Goal: Information Seeking & Learning: Learn about a topic

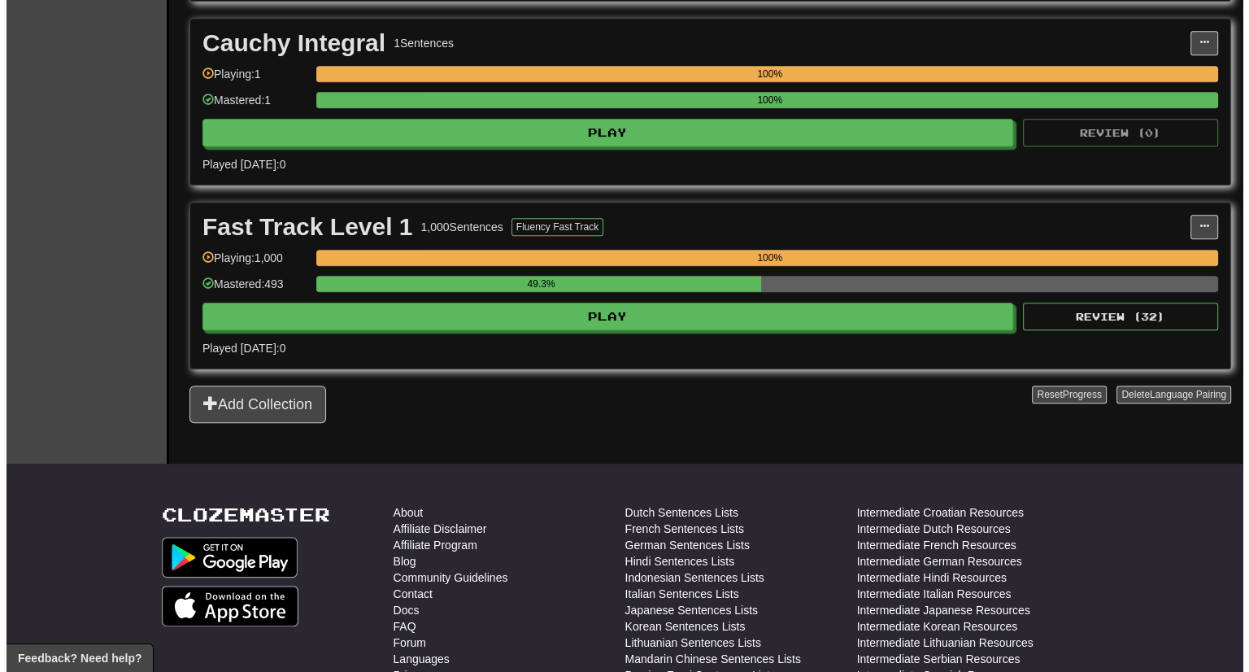
scroll to position [1093, 0]
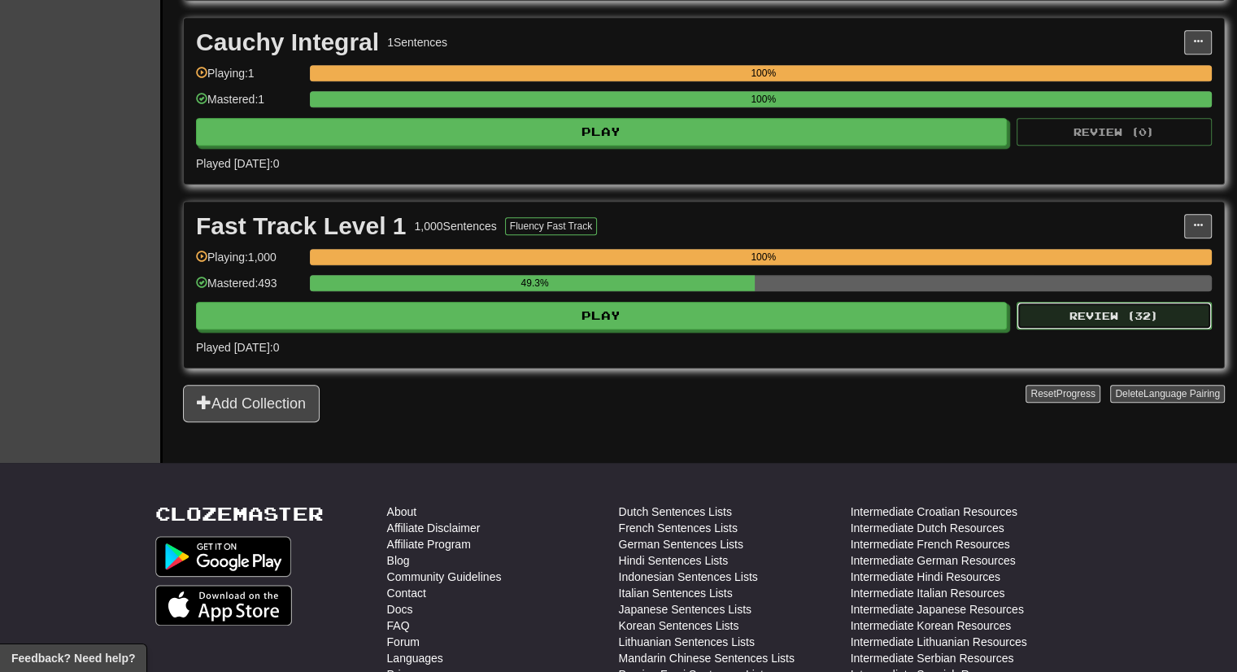
click at [1117, 316] on button "Review ( 32 )" at bounding box center [1114, 316] width 195 height 28
select select "***"
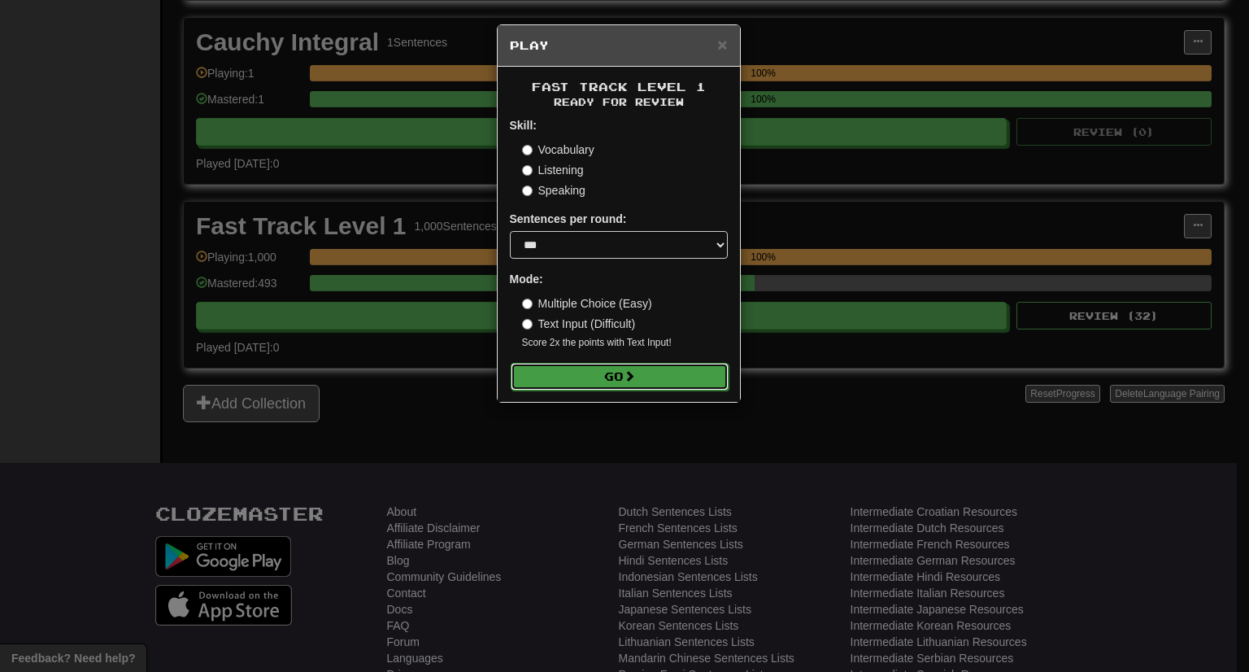
click at [712, 381] on button "Go" at bounding box center [620, 377] width 218 height 28
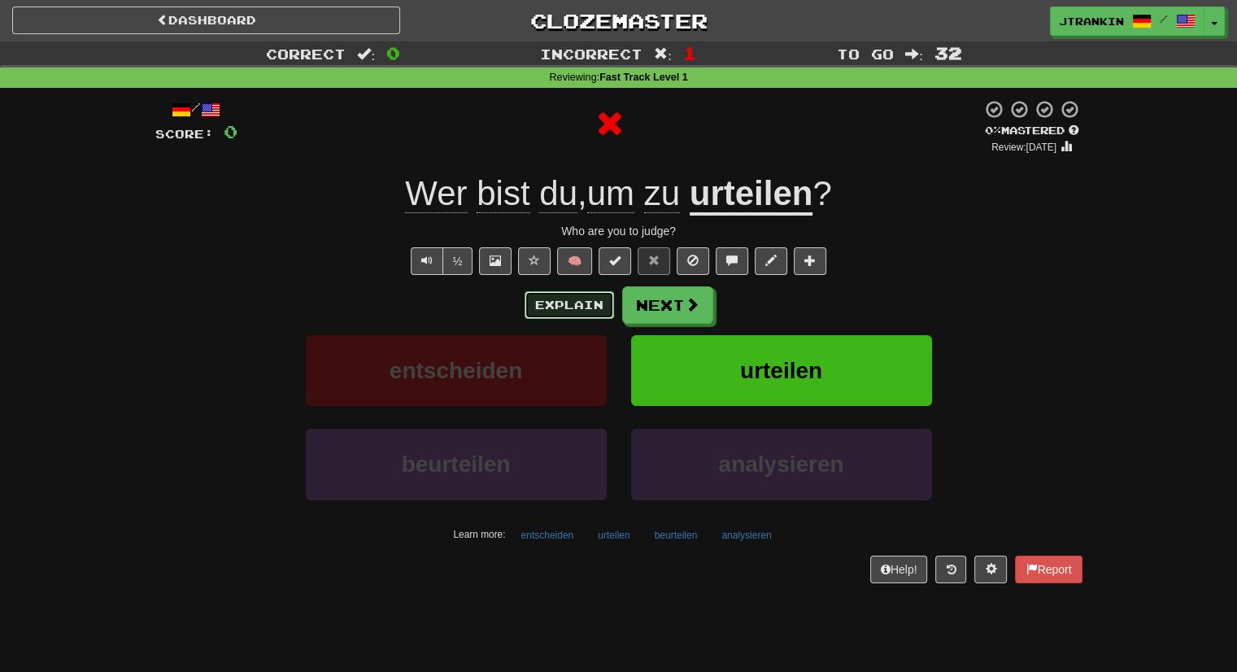
click at [562, 294] on button "Explain" at bounding box center [569, 305] width 89 height 28
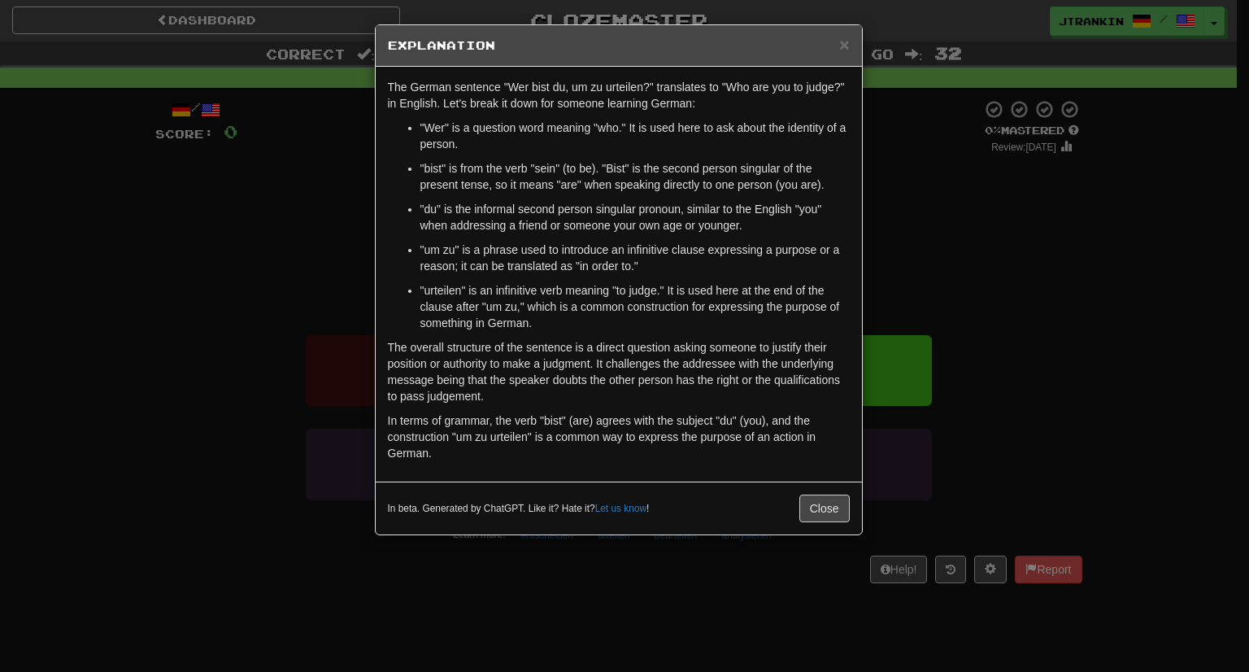
click at [994, 232] on div "× Explanation The German sentence "Wer bist du, um zu urteilen?" translates to …" at bounding box center [624, 336] width 1249 height 672
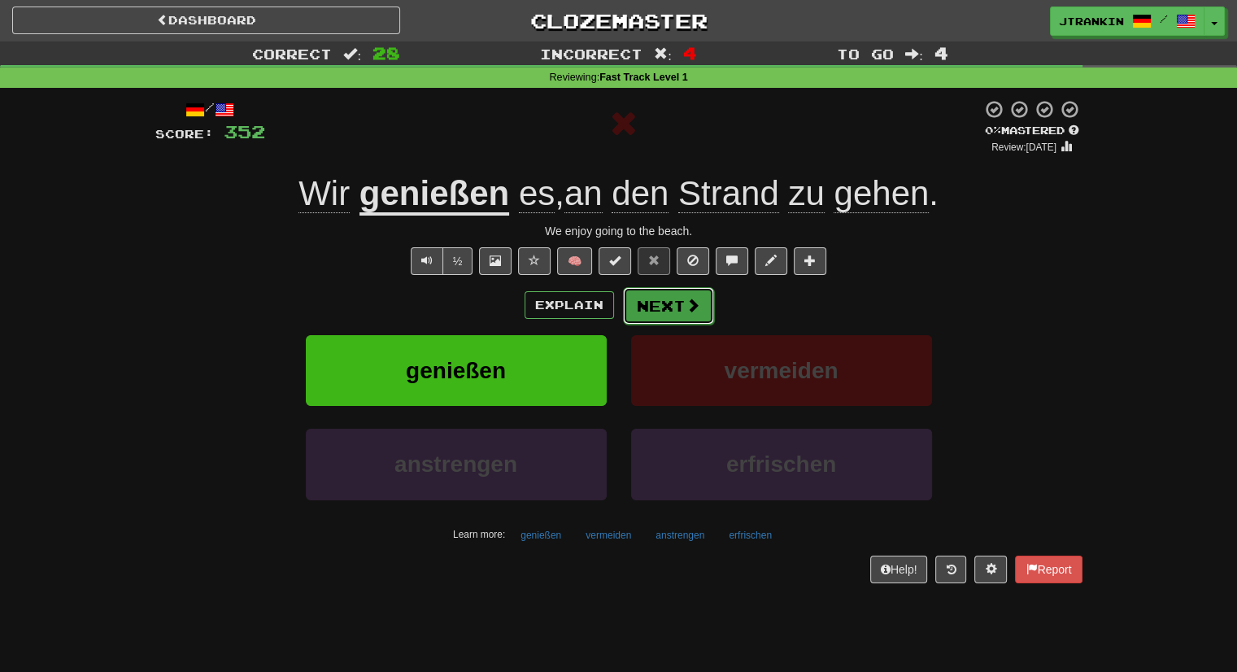
click at [680, 309] on button "Next" at bounding box center [668, 305] width 91 height 37
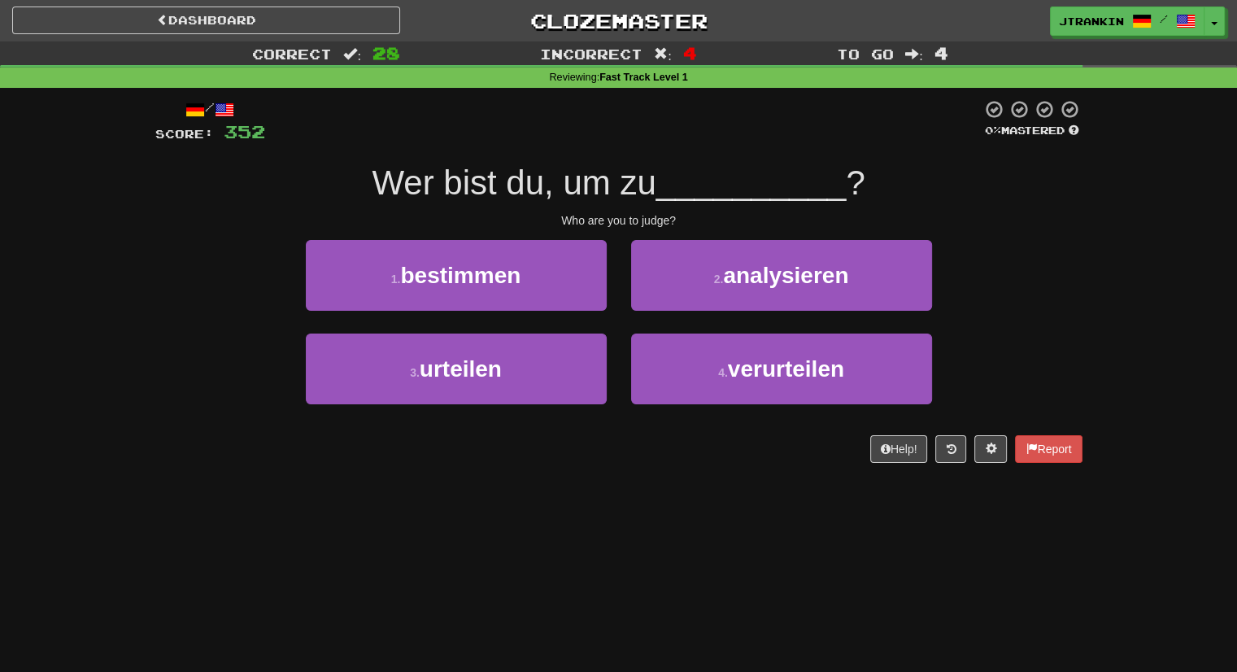
click at [1068, 342] on div "3 . urteilen 4 . verurteilen" at bounding box center [619, 380] width 976 height 94
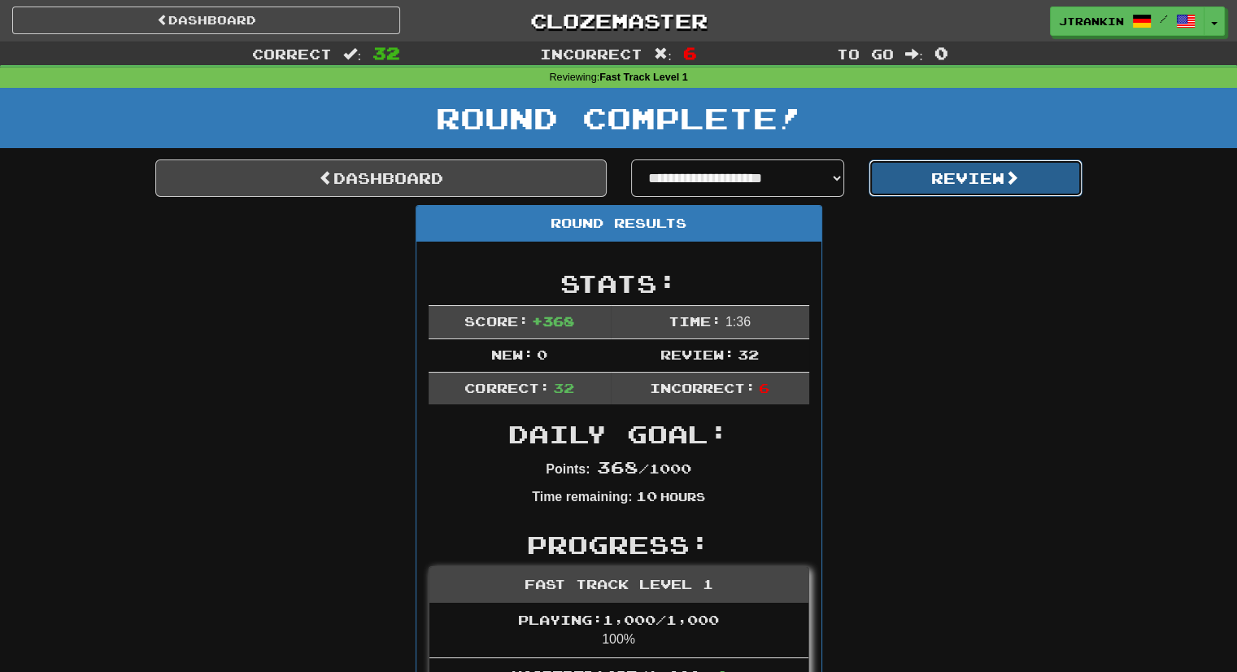
click at [1005, 195] on button "Review" at bounding box center [976, 177] width 214 height 37
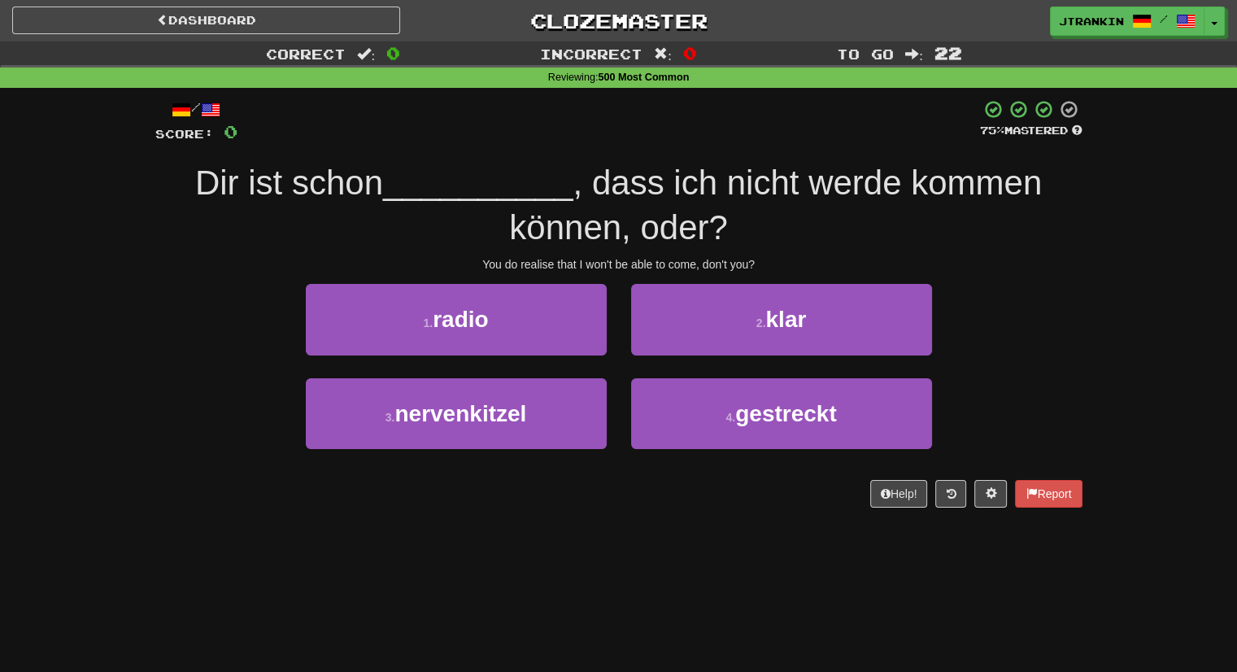
click at [1086, 243] on div "/ Score: 0 75 % Mastered Dir ist schon __________ , dass ich nicht werde kommen…" at bounding box center [618, 309] width 951 height 442
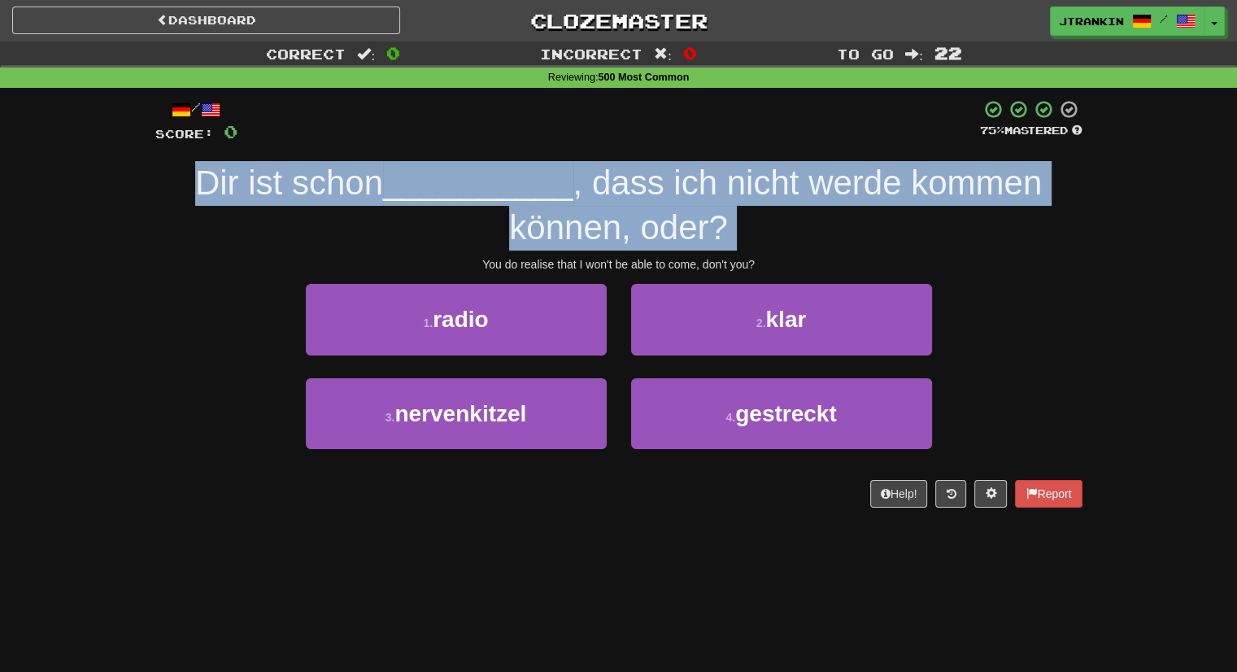
click at [1086, 243] on div "/ Score: 0 75 % Mastered Dir ist schon __________ , dass ich nicht werde kommen…" at bounding box center [618, 309] width 951 height 442
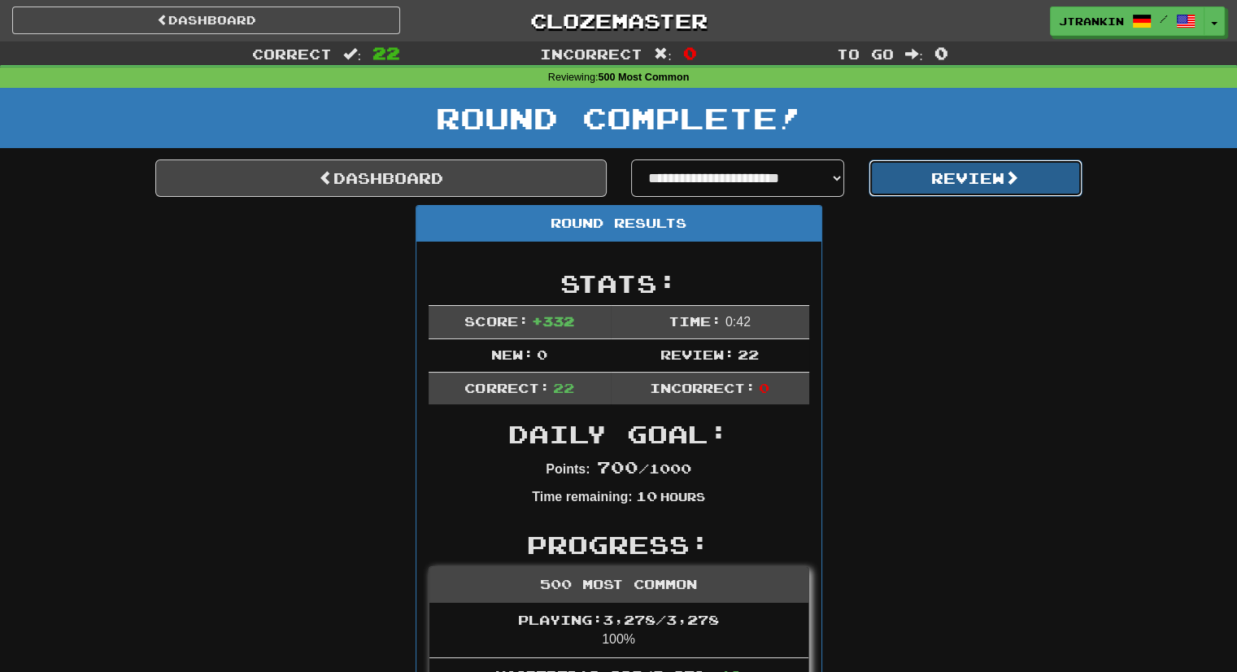
click at [1038, 186] on button "Review" at bounding box center [976, 177] width 214 height 37
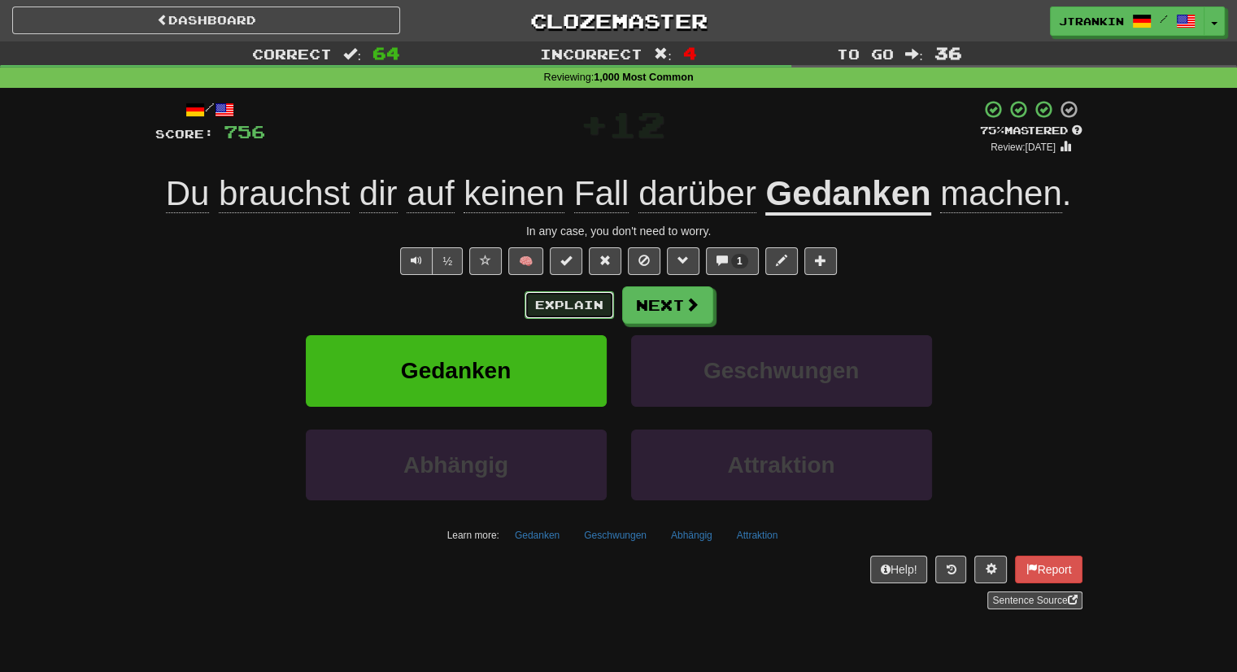
click at [584, 310] on button "Explain" at bounding box center [569, 305] width 89 height 28
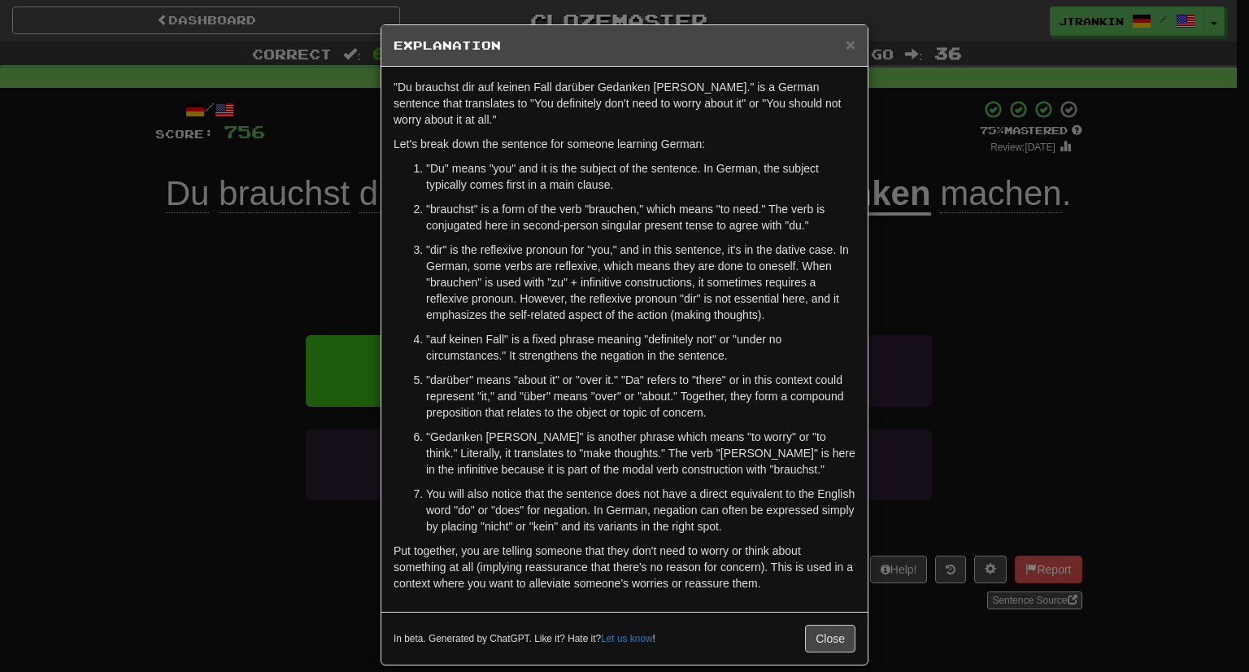
click at [1034, 291] on div "× Explanation "Du brauchst dir auf keinen Fall darüber Gedanken [PERSON_NAME]."…" at bounding box center [624, 336] width 1249 height 672
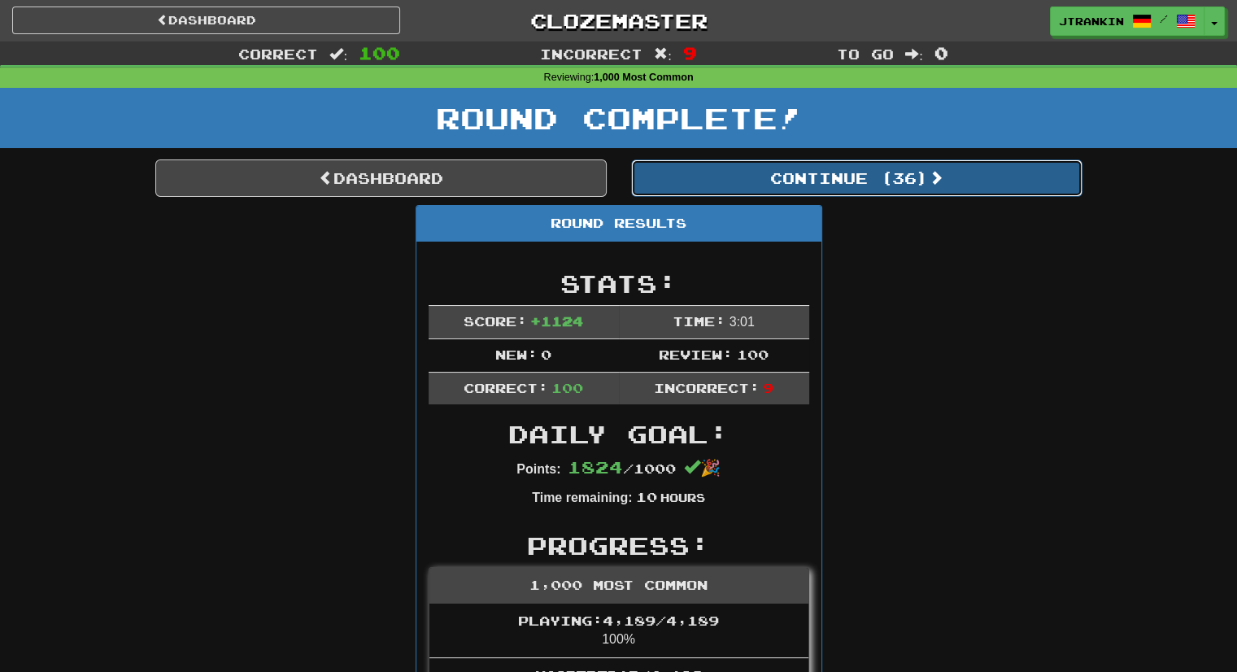
click at [962, 174] on button "Continue ( 36 )" at bounding box center [856, 177] width 451 height 37
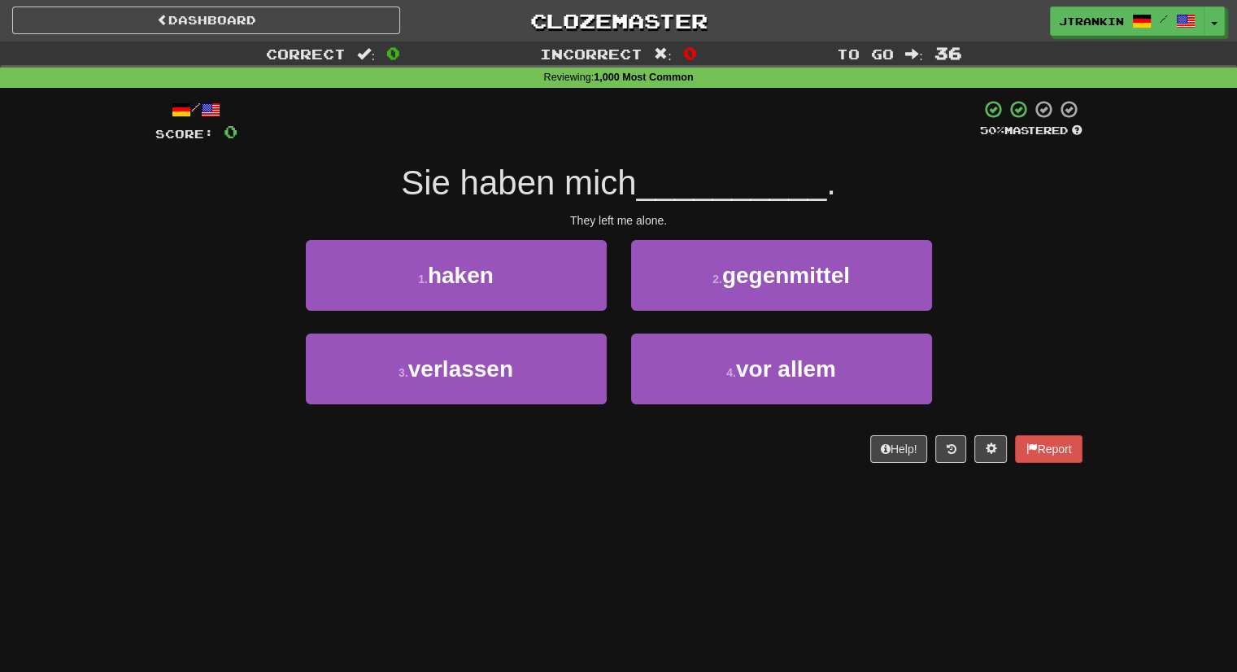
click at [1044, 202] on div "Sie haben mich __________ ." at bounding box center [618, 183] width 927 height 45
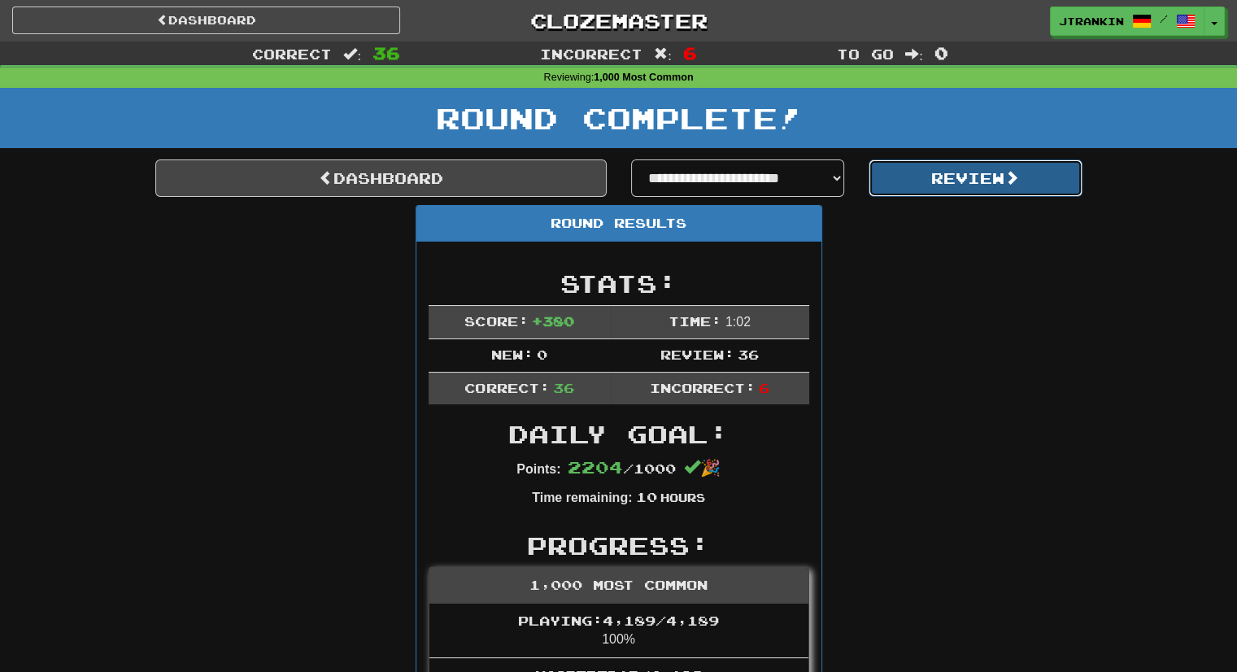
click at [976, 189] on button "Review" at bounding box center [976, 177] width 214 height 37
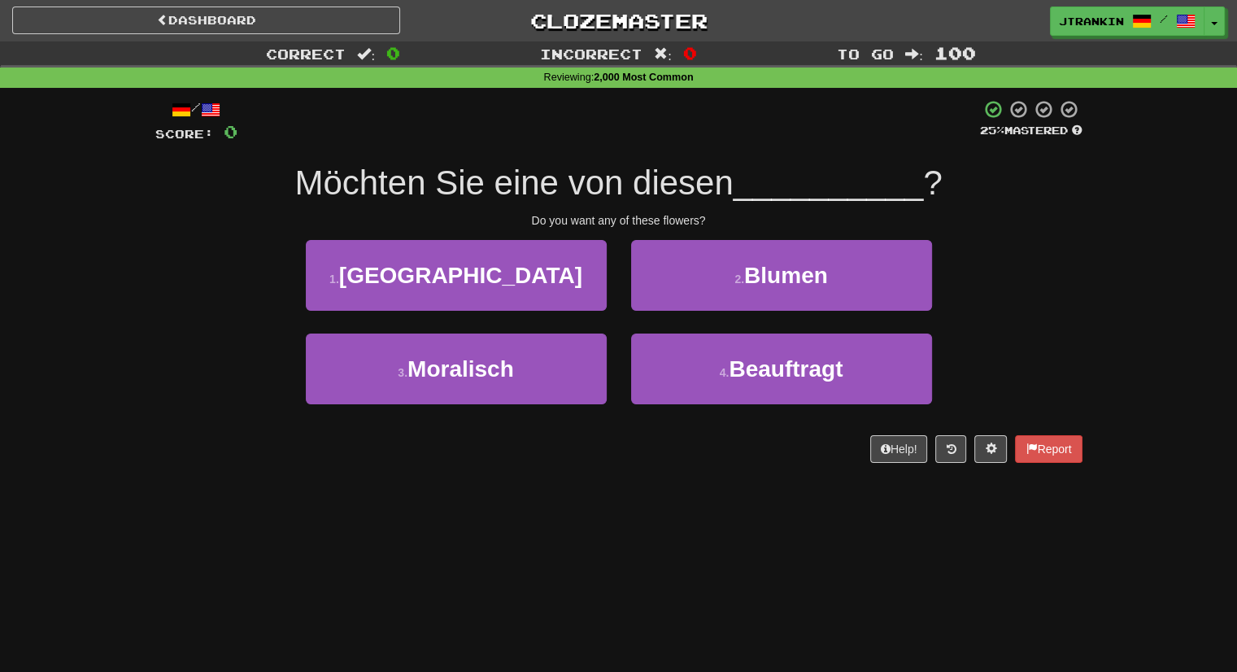
click at [1198, 287] on div "Correct : 0 Incorrect : 0 To go : 100 Reviewing : 2,000 Most Common / Score: 0 …" at bounding box center [618, 263] width 1237 height 444
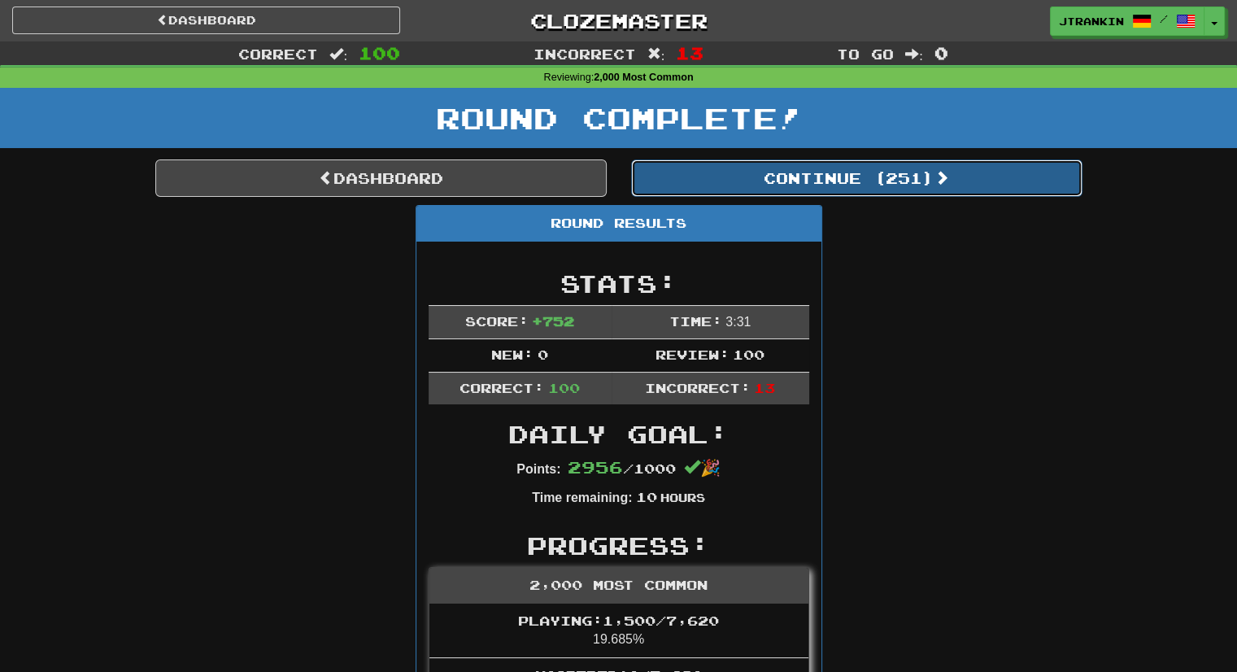
click at [1004, 183] on button "Continue ( 251 )" at bounding box center [856, 177] width 451 height 37
click at [984, 178] on button "Continue ( 151 )" at bounding box center [856, 177] width 451 height 37
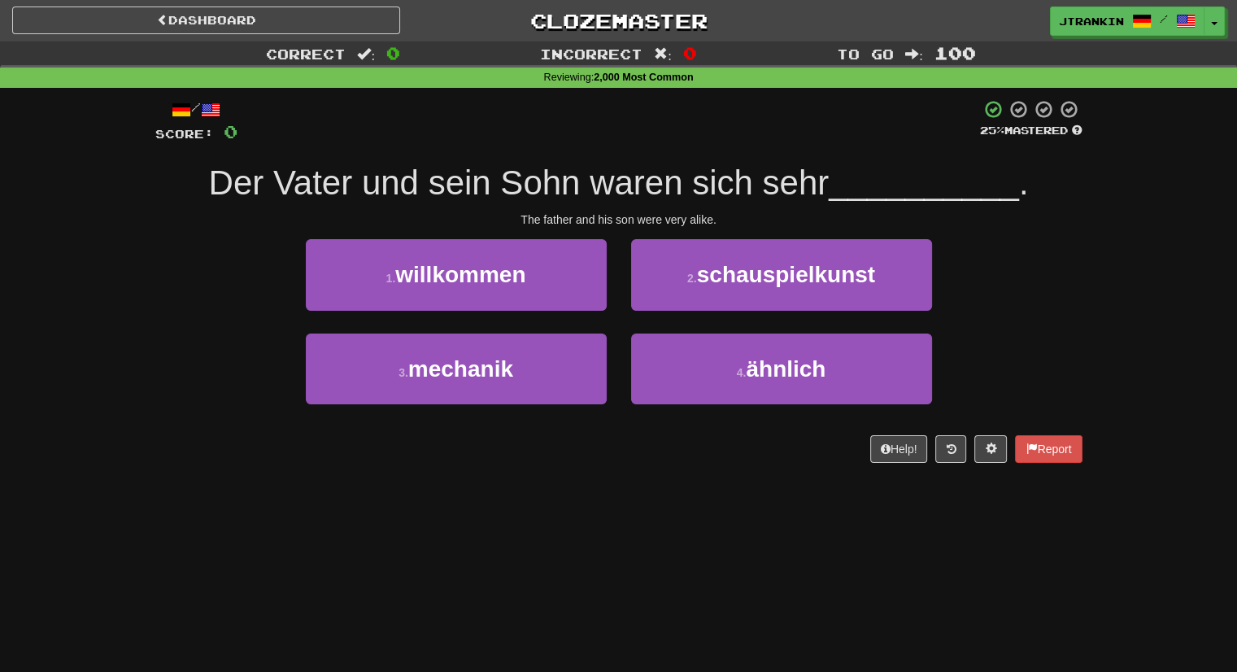
click at [1148, 252] on div "Correct : 0 Incorrect : 0 To go : 100 Reviewing : 2,000 Most Common / Score: 0 …" at bounding box center [618, 263] width 1237 height 444
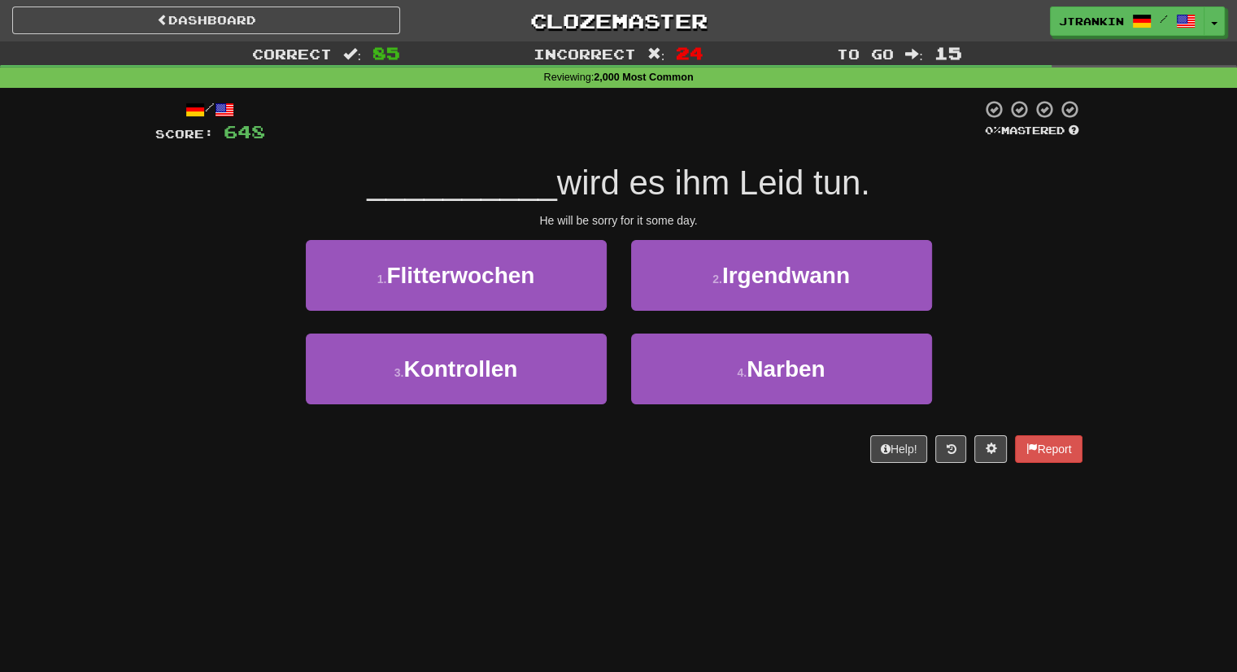
click at [1148, 252] on div "Correct : 85 Incorrect : 24 To go : 15 Reviewing : 2,000 Most Common / Score: 6…" at bounding box center [618, 263] width 1237 height 444
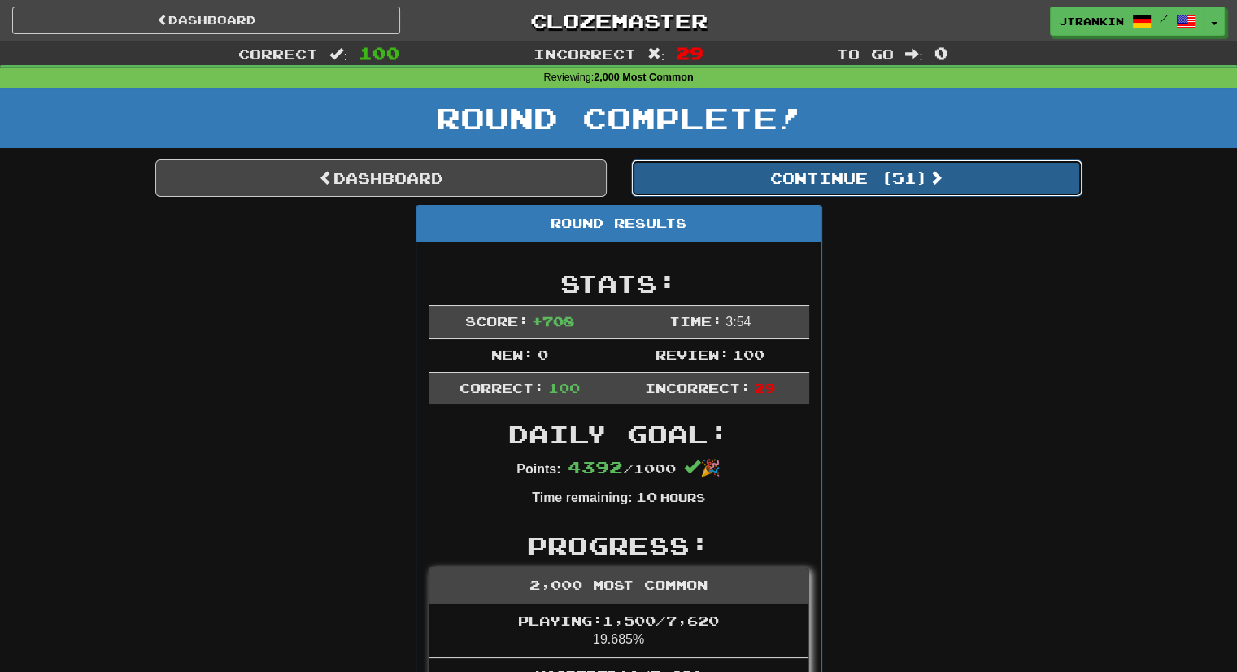
click at [1036, 177] on button "Continue ( 51 )" at bounding box center [856, 177] width 451 height 37
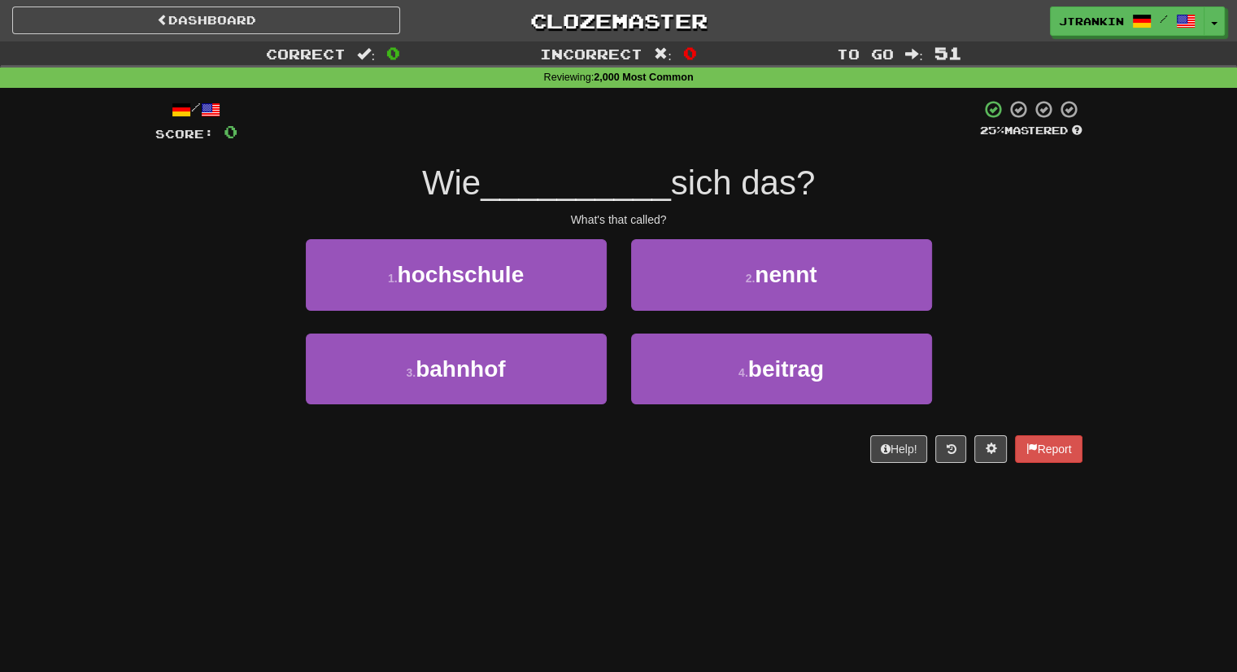
click at [1109, 248] on div "Correct : 0 Incorrect : 0 To go : 51 Reviewing : 2,000 Most Common / Score: 0 2…" at bounding box center [618, 263] width 1237 height 444
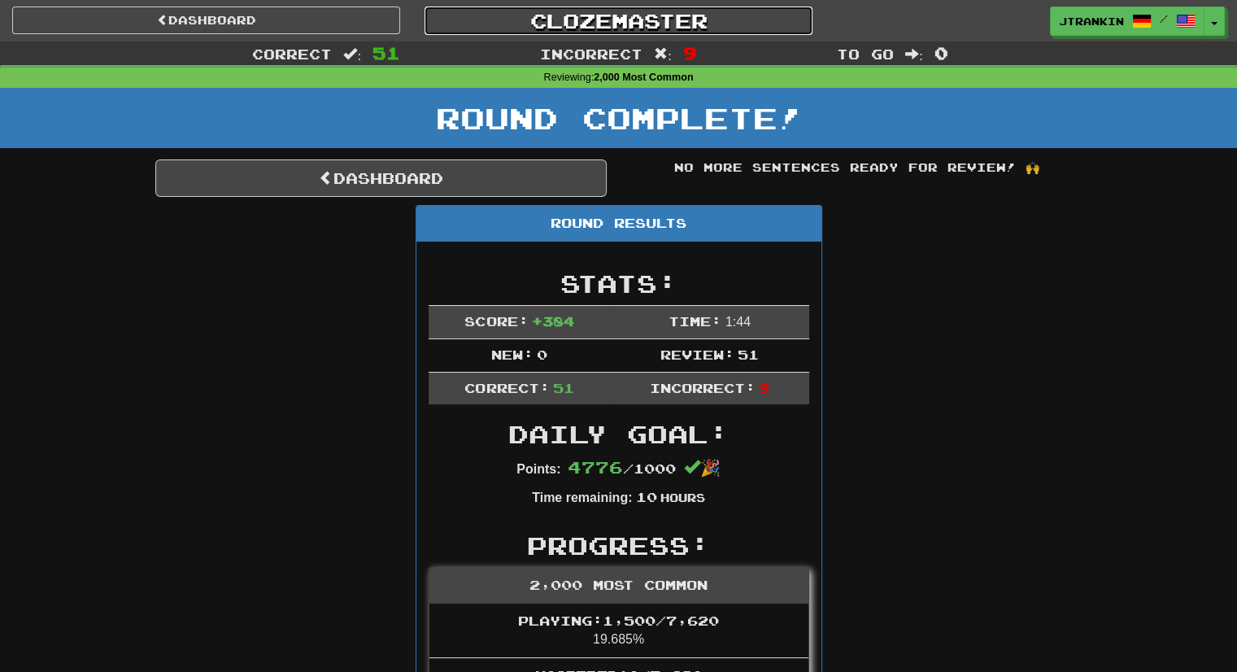
click at [683, 33] on link "Clozemaster" at bounding box center [619, 21] width 388 height 28
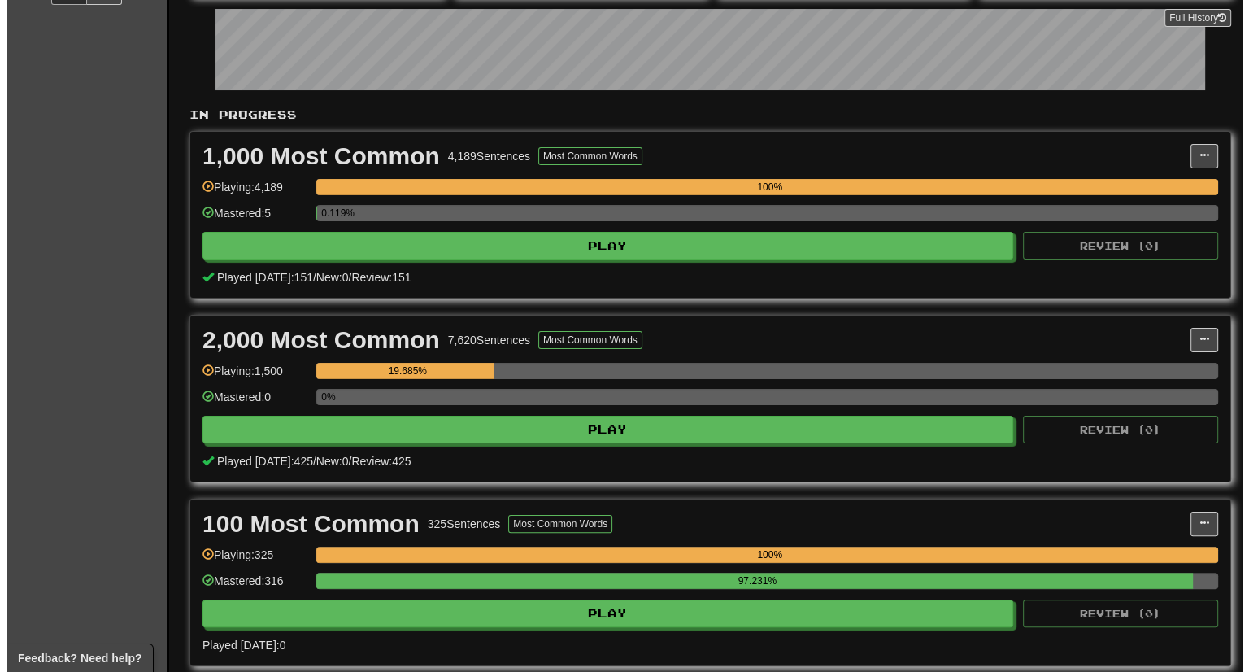
scroll to position [249, 0]
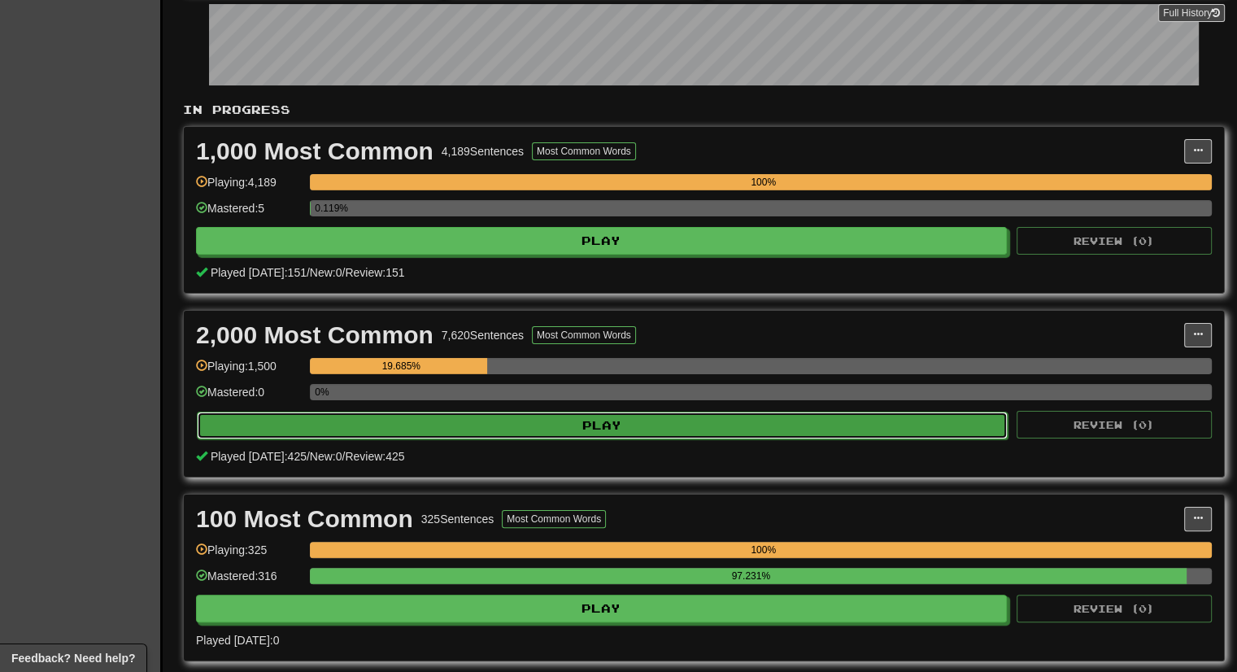
click at [927, 414] on button "Play" at bounding box center [602, 426] width 811 height 28
select select "***"
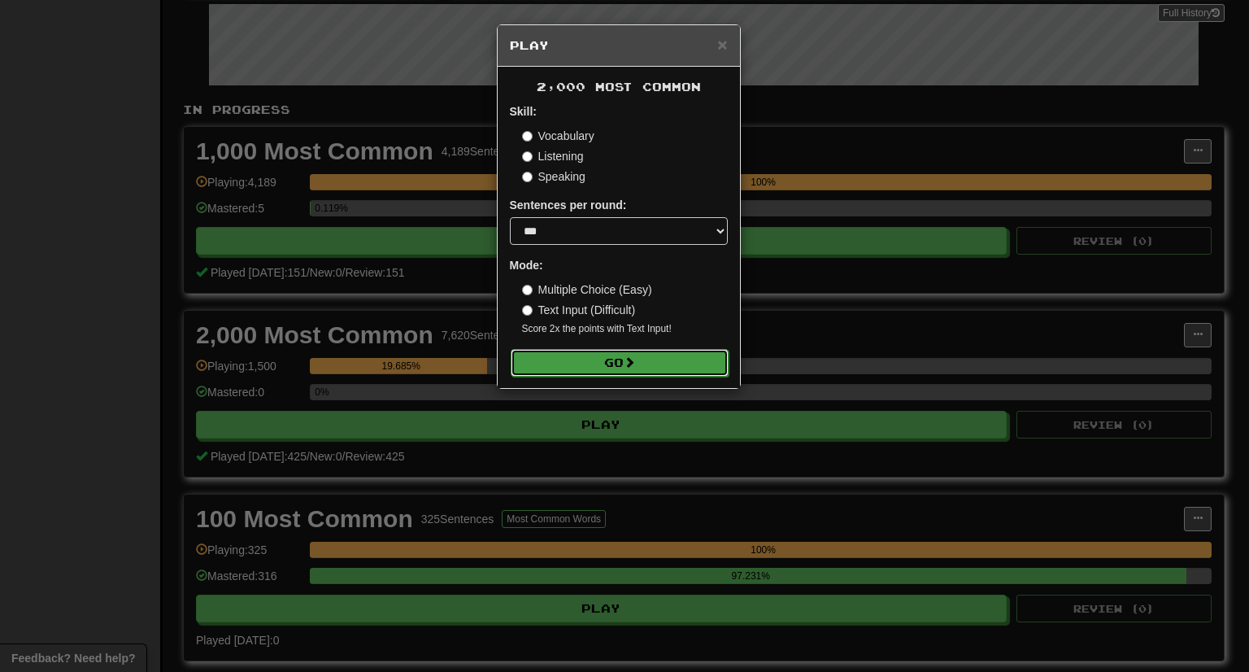
click at [706, 372] on button "Go" at bounding box center [620, 363] width 218 height 28
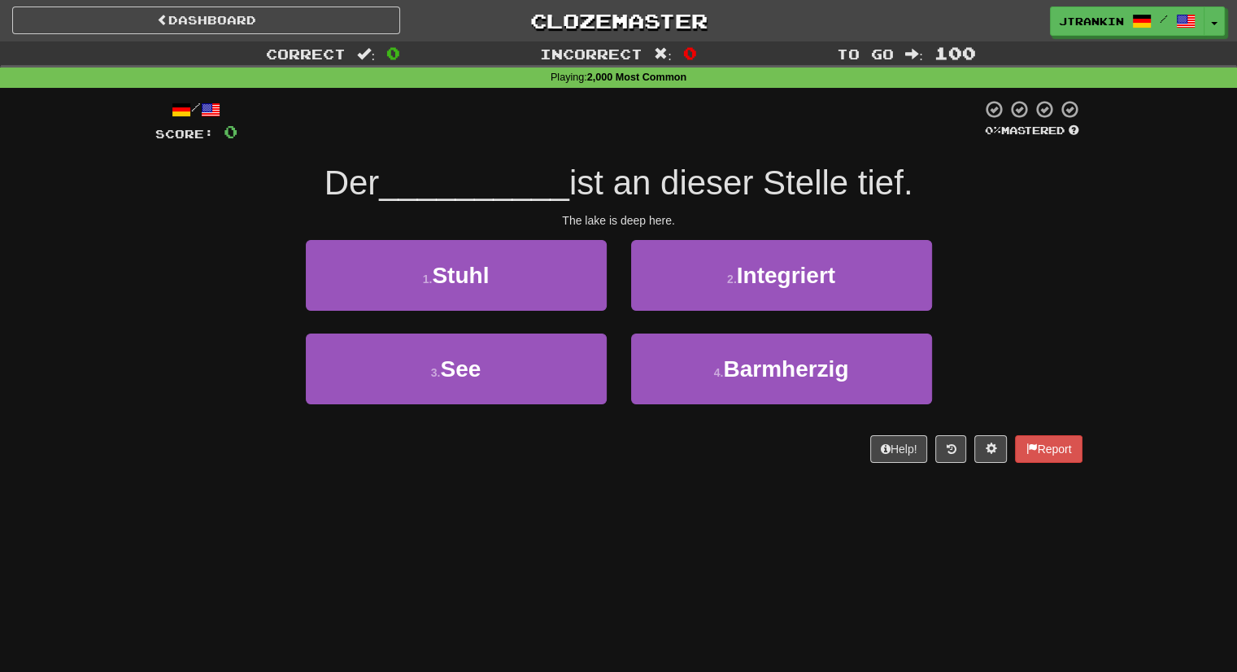
click at [1025, 209] on div "/ Score: 0 0 % Mastered Der __________ ist an dieser Stelle tief. The lake is d…" at bounding box center [618, 281] width 927 height 364
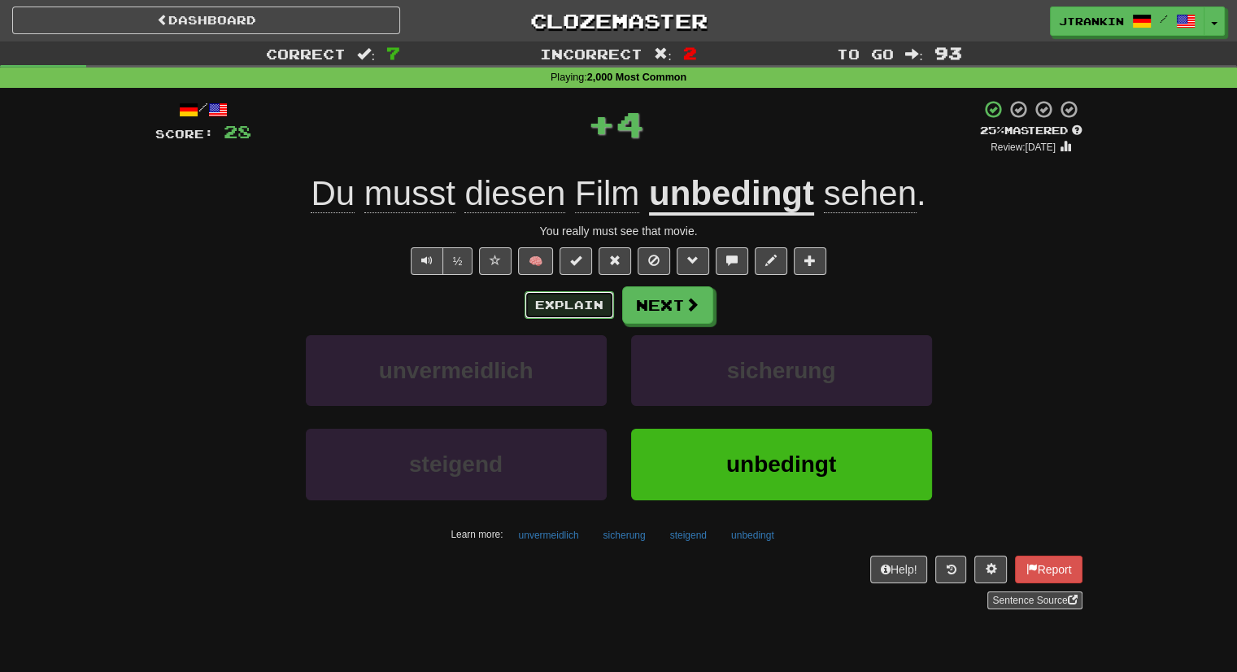
click at [584, 310] on button "Explain" at bounding box center [569, 305] width 89 height 28
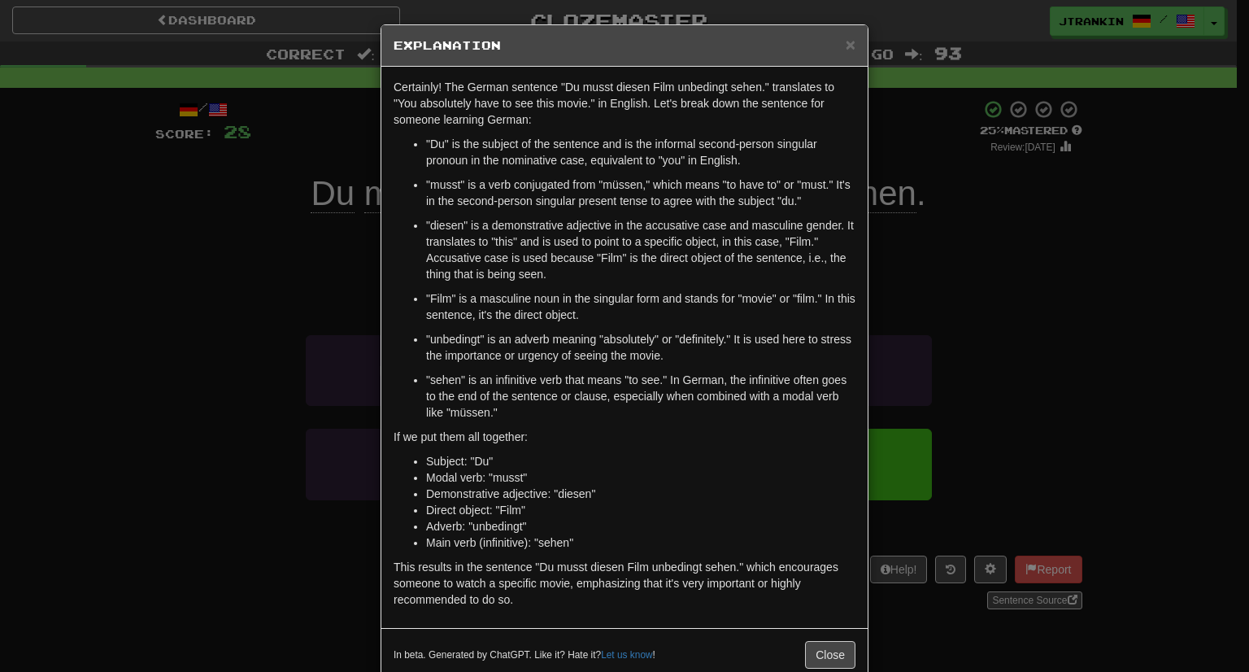
click at [1060, 289] on div "× Explanation Certainly! The German sentence "Du musst diesen Film unbedingt se…" at bounding box center [624, 336] width 1249 height 672
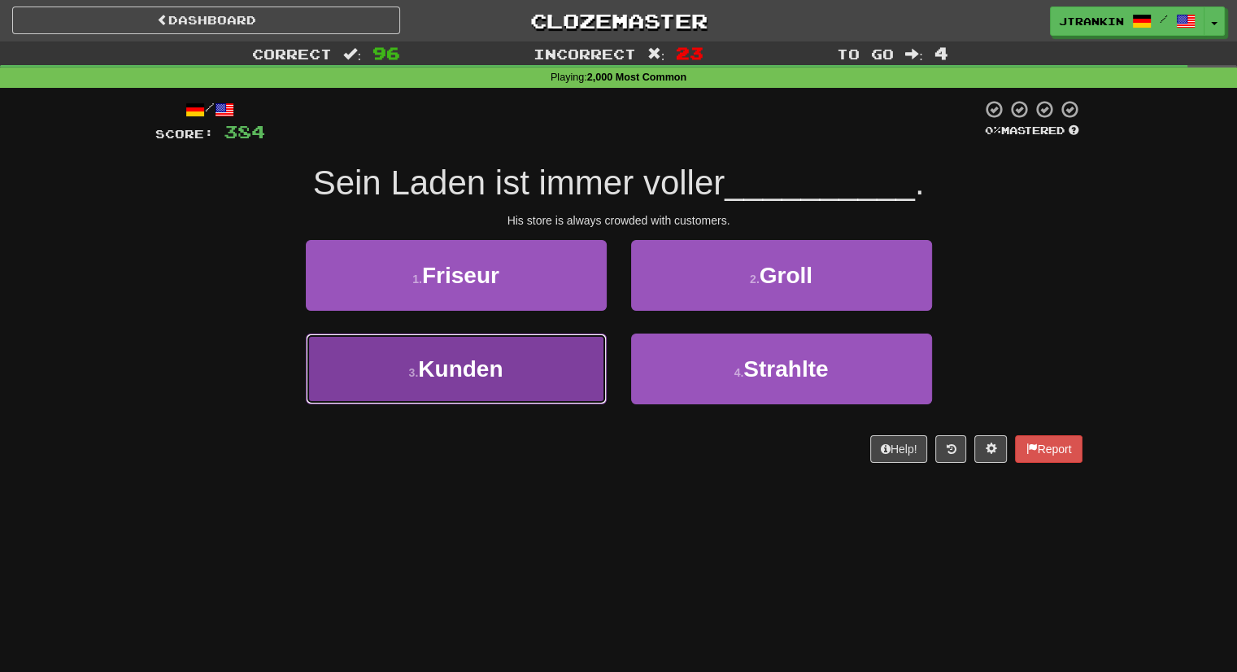
click at [559, 387] on button "3 . Kunden" at bounding box center [456, 368] width 301 height 71
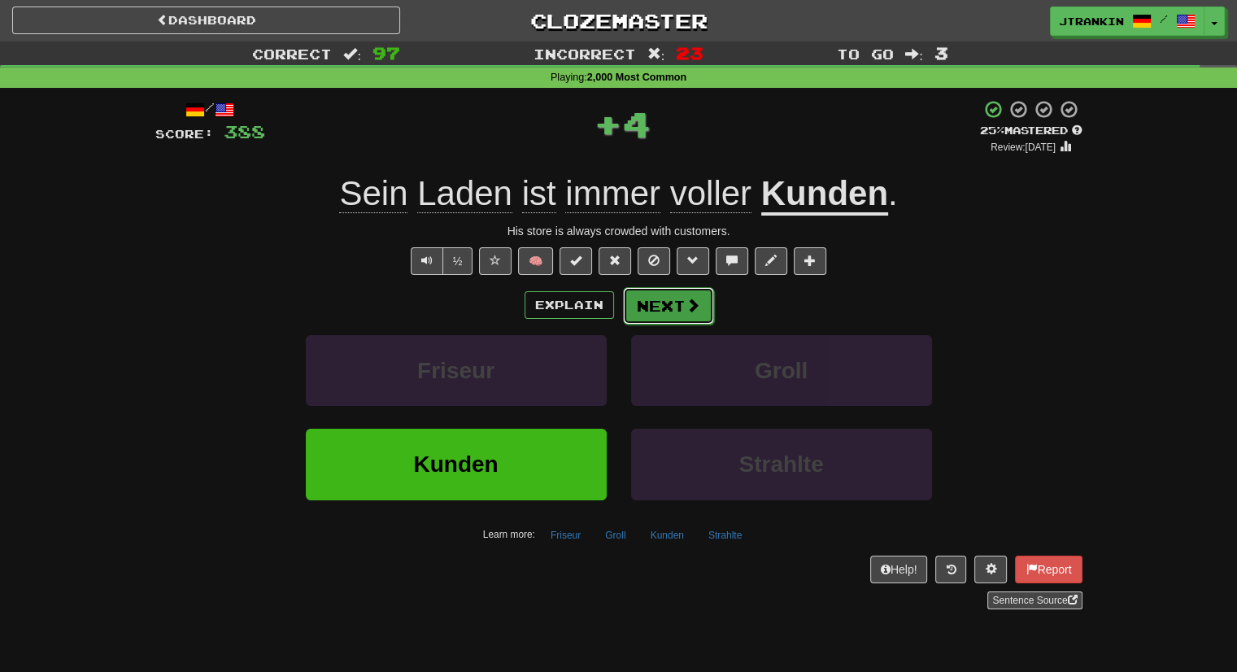
click at [666, 307] on button "Next" at bounding box center [668, 305] width 91 height 37
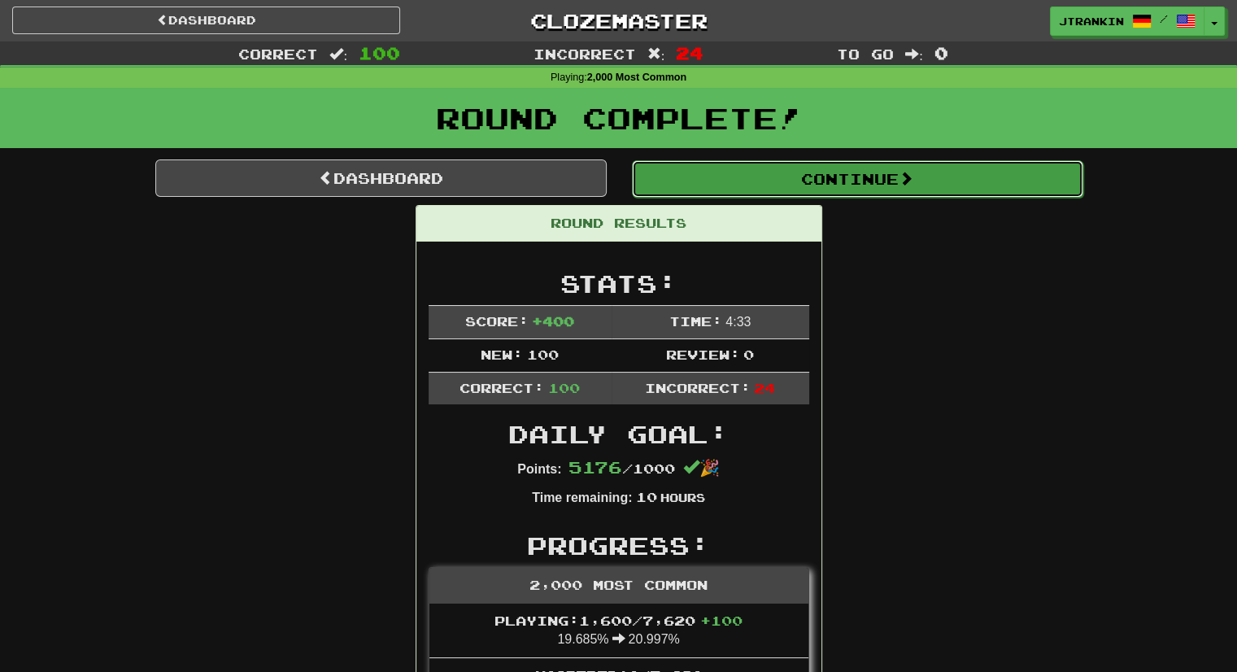
click at [953, 191] on button "Continue" at bounding box center [857, 178] width 451 height 37
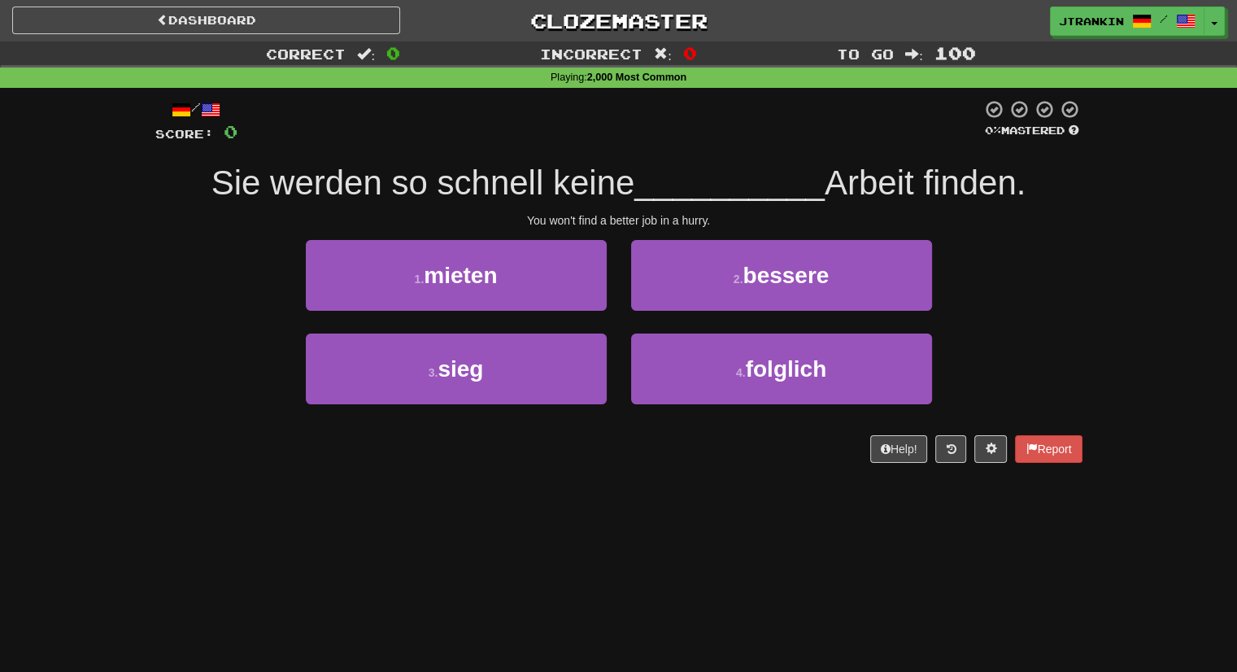
click at [1113, 277] on div "Correct : 0 Incorrect : 0 To go : 100 Playing : 2,000 Most Common / Score: 0 0 …" at bounding box center [618, 263] width 1237 height 444
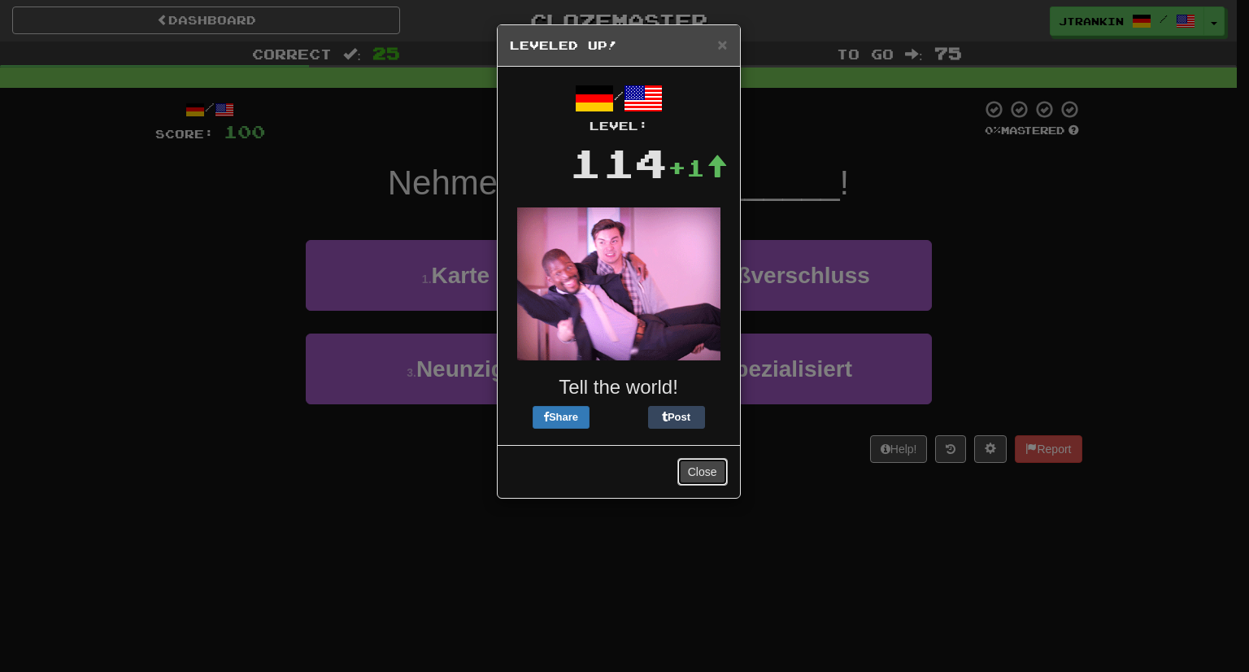
click at [716, 473] on button "Close" at bounding box center [702, 472] width 50 height 28
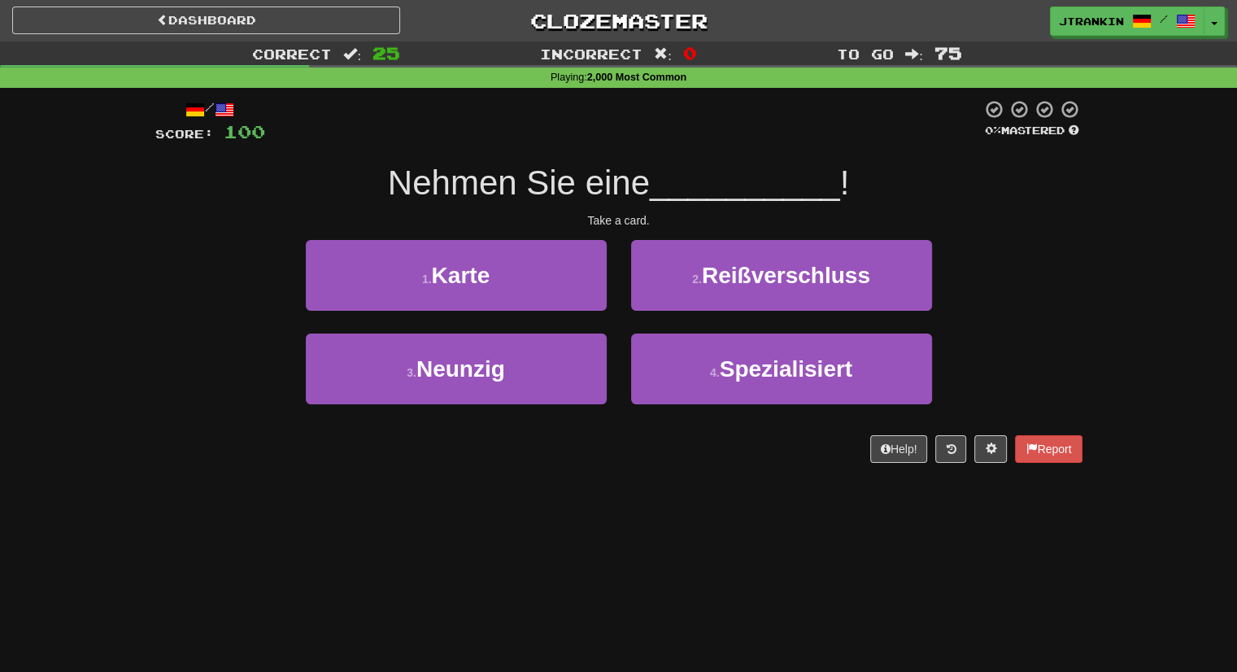
click at [995, 336] on div "3 . Neunzig 4 . Spezialisiert" at bounding box center [619, 380] width 976 height 94
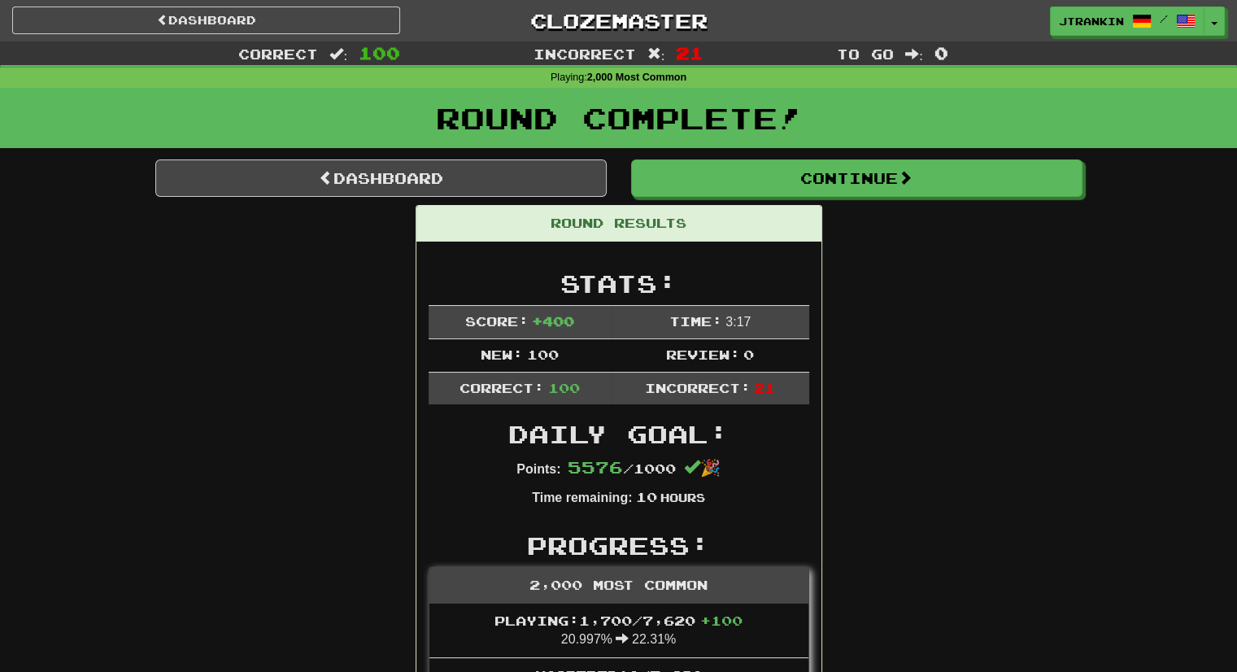
click at [809, 150] on div "Round Complete!" at bounding box center [618, 124] width 1237 height 72
click at [825, 157] on div "Round Complete!" at bounding box center [618, 124] width 1237 height 72
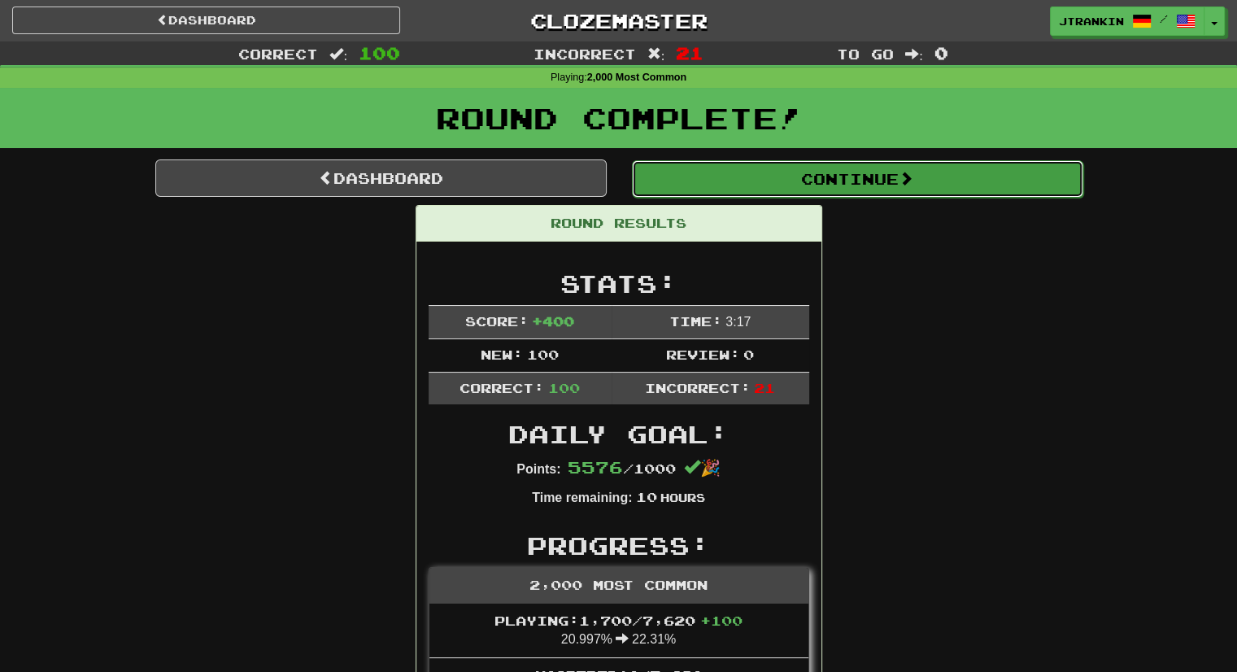
click at [818, 160] on button "Continue" at bounding box center [857, 178] width 451 height 37
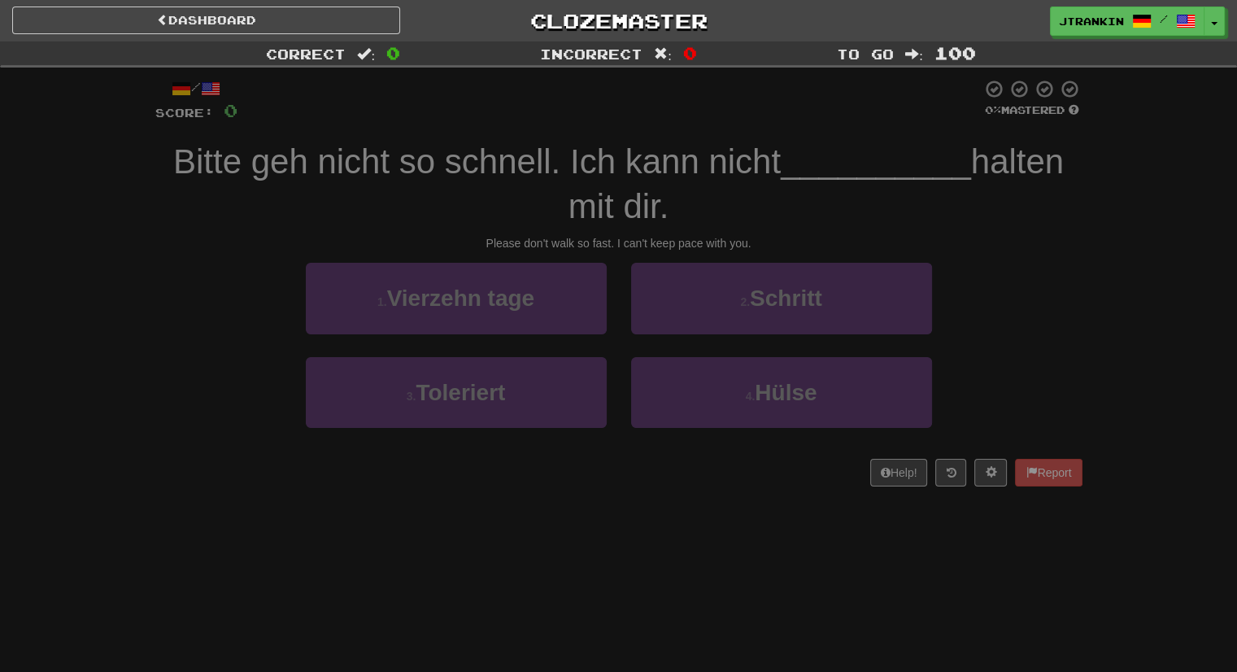
click at [1038, 278] on div "1 . Vierzehn tage 2 . Schritt" at bounding box center [619, 310] width 976 height 94
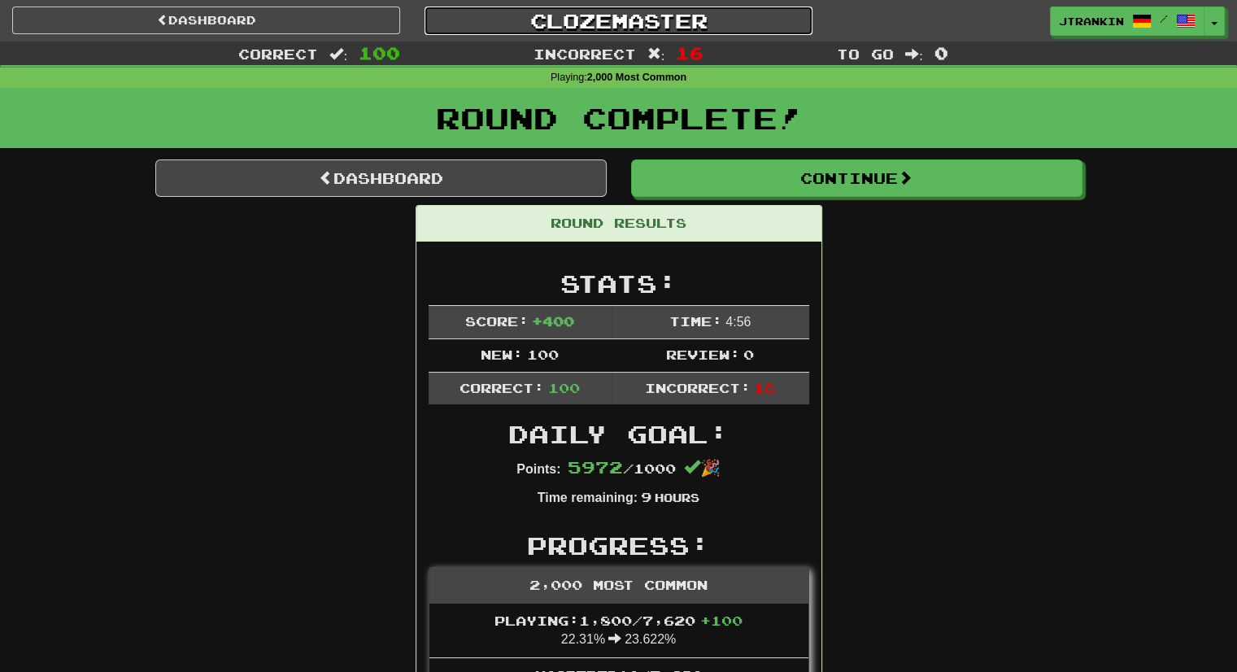
click at [680, 20] on link "Clozemaster" at bounding box center [619, 21] width 388 height 28
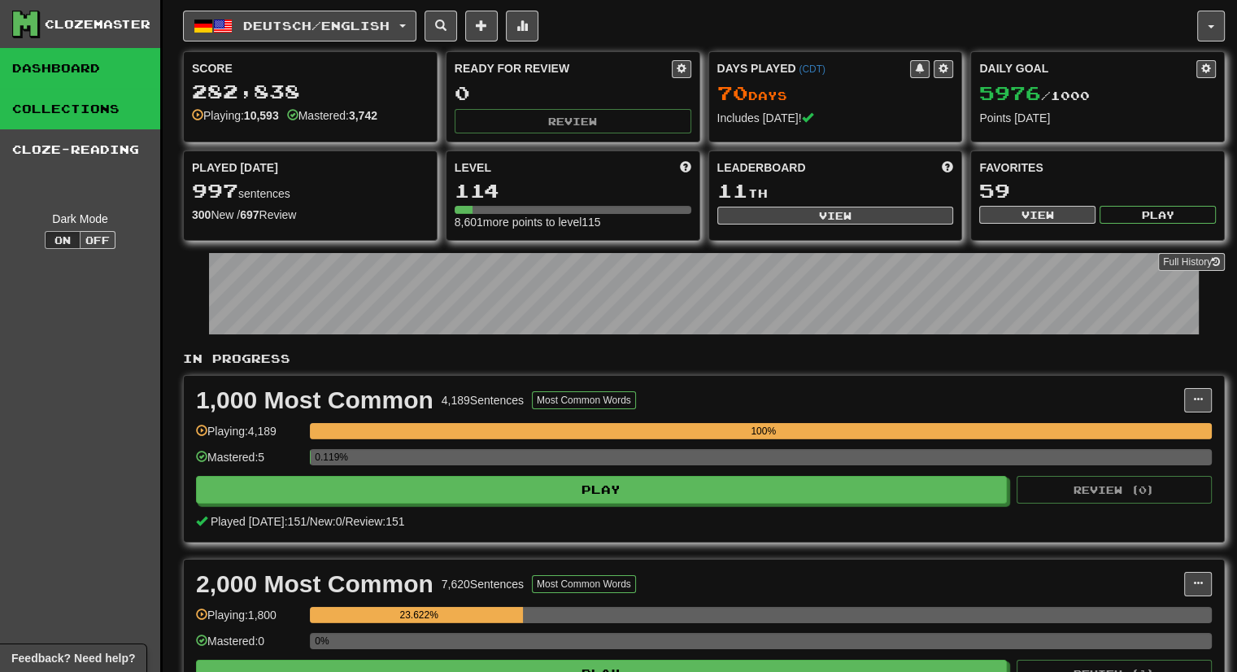
click at [133, 111] on link "Collections" at bounding box center [80, 109] width 160 height 41
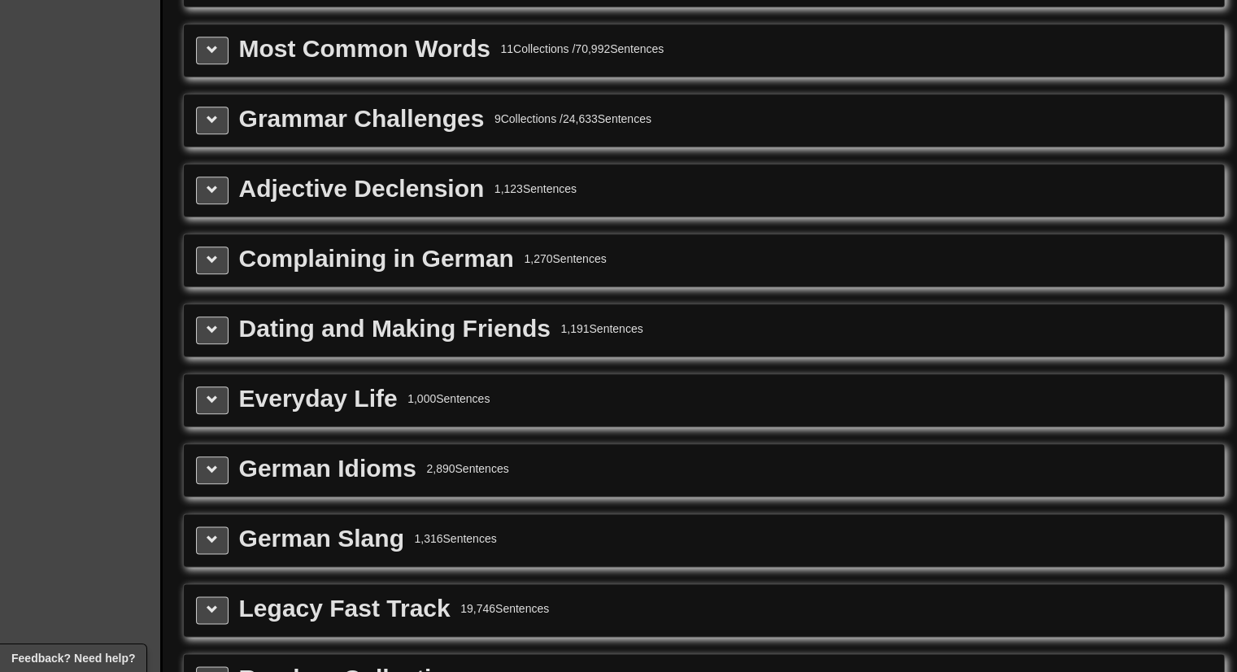
scroll to position [1817, 0]
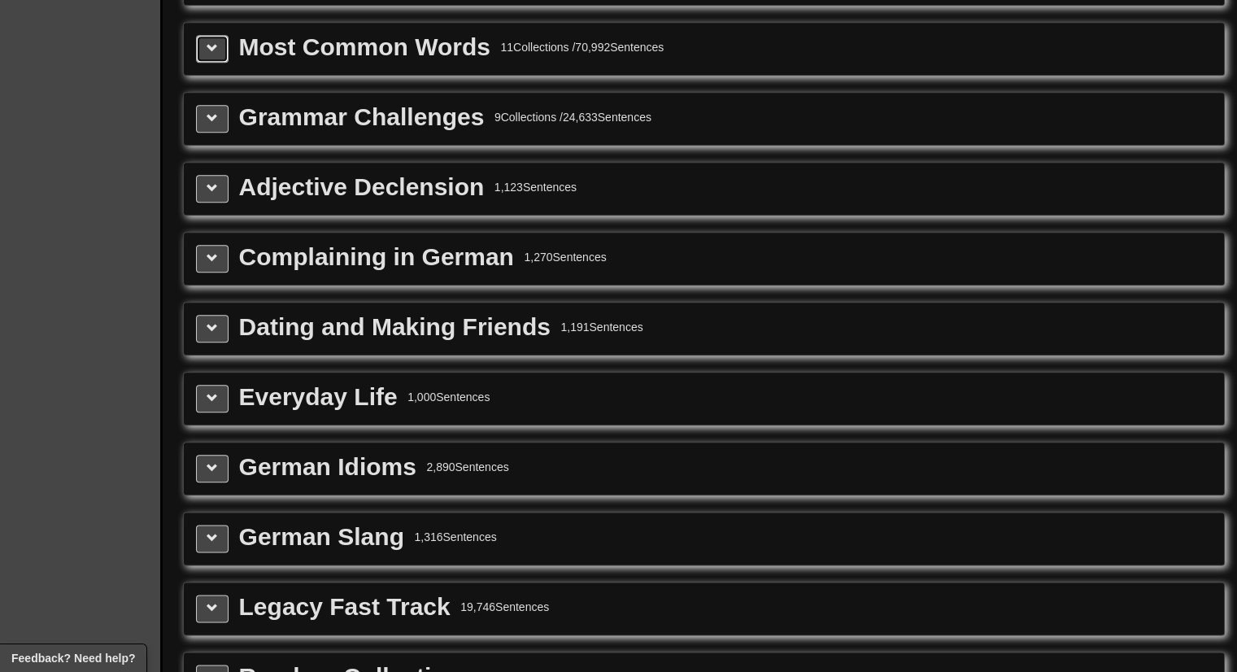
click at [212, 42] on span at bounding box center [212, 47] width 11 height 11
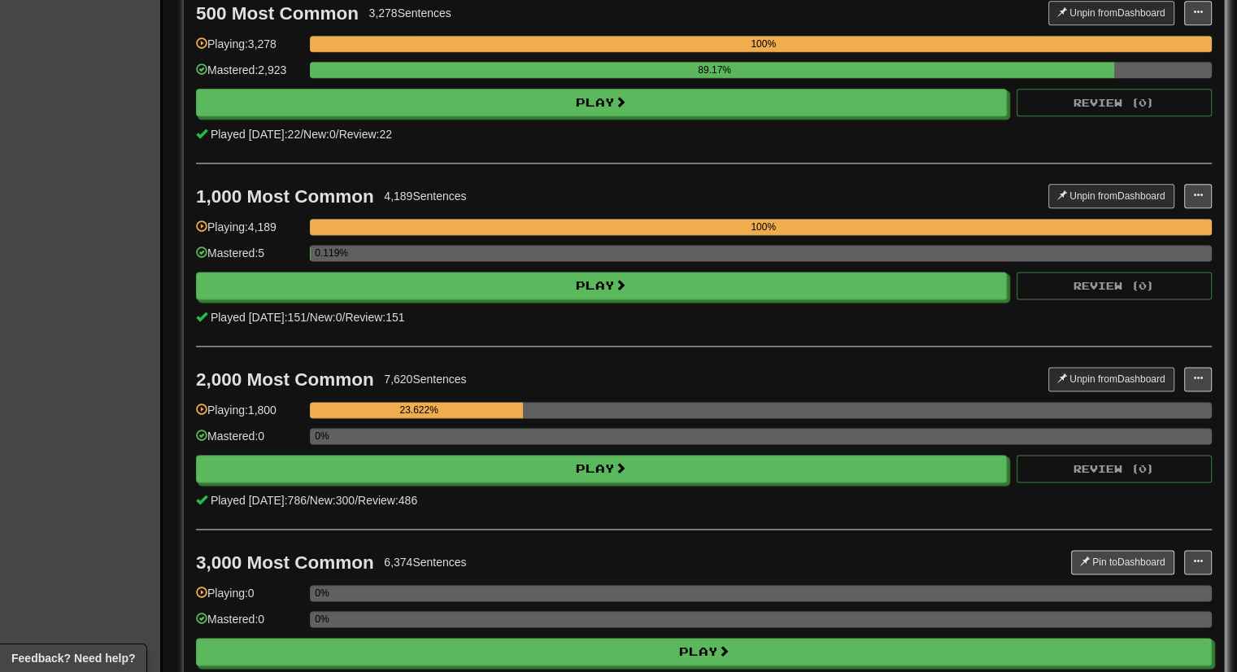
scroll to position [2092, 0]
click at [1047, 132] on div "500 Most Common 3,278 Sentences Unpin from Dashboard Unpin from Dashboard Manag…" at bounding box center [704, 71] width 1016 height 183
